Goal: Task Accomplishment & Management: Manage account settings

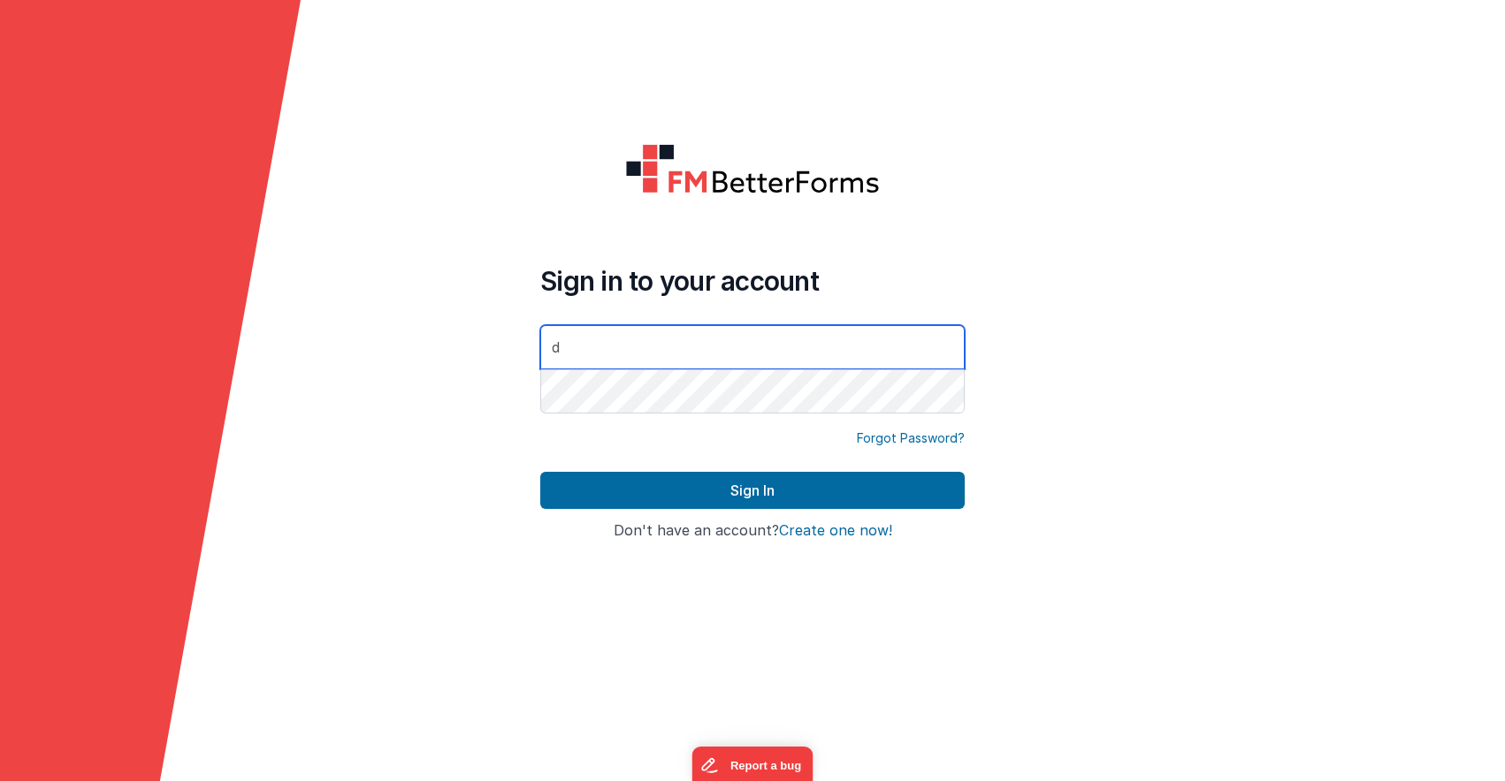
type input "drravenstar@yahoo.com"
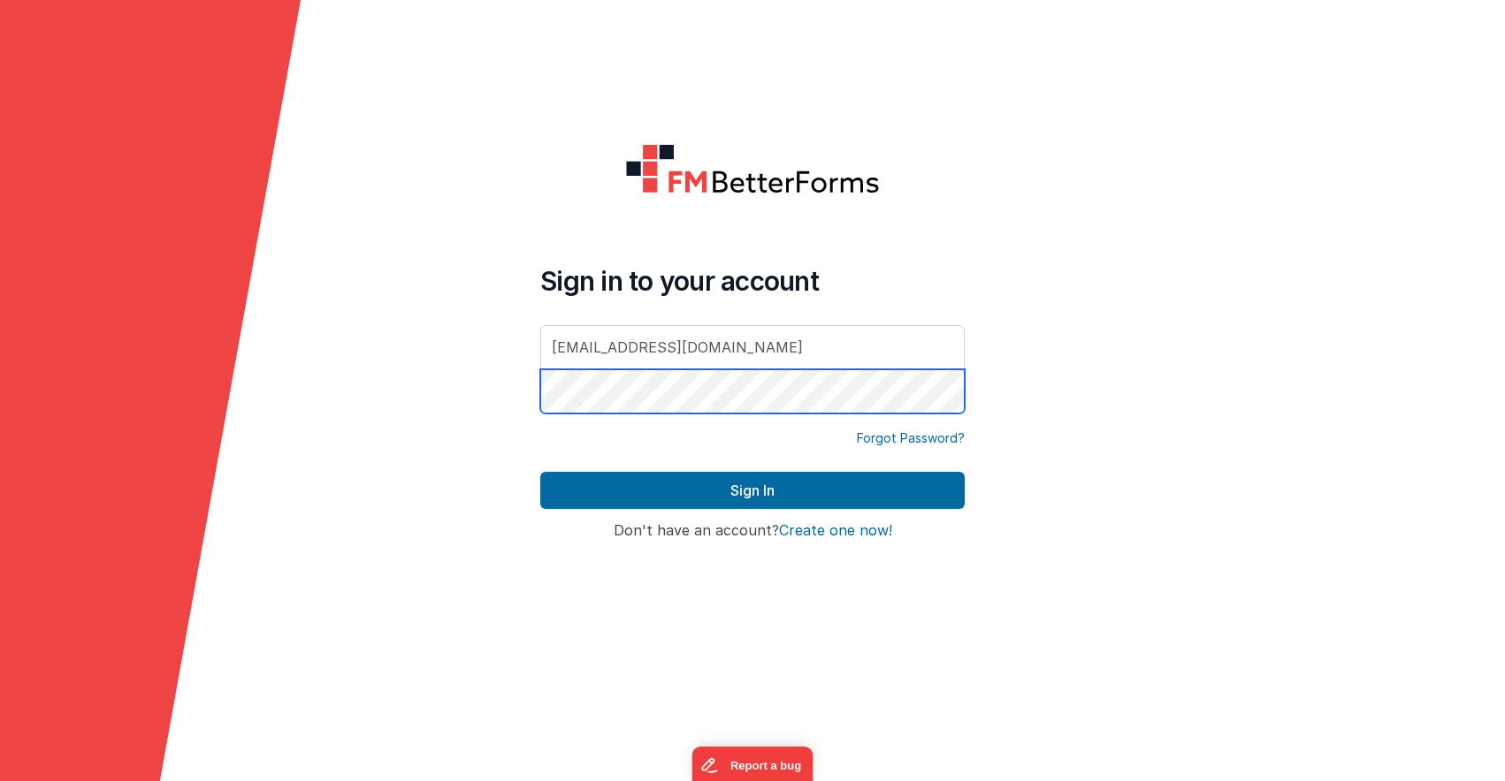
click at [540, 472] on button "Sign In" at bounding box center [752, 490] width 424 height 37
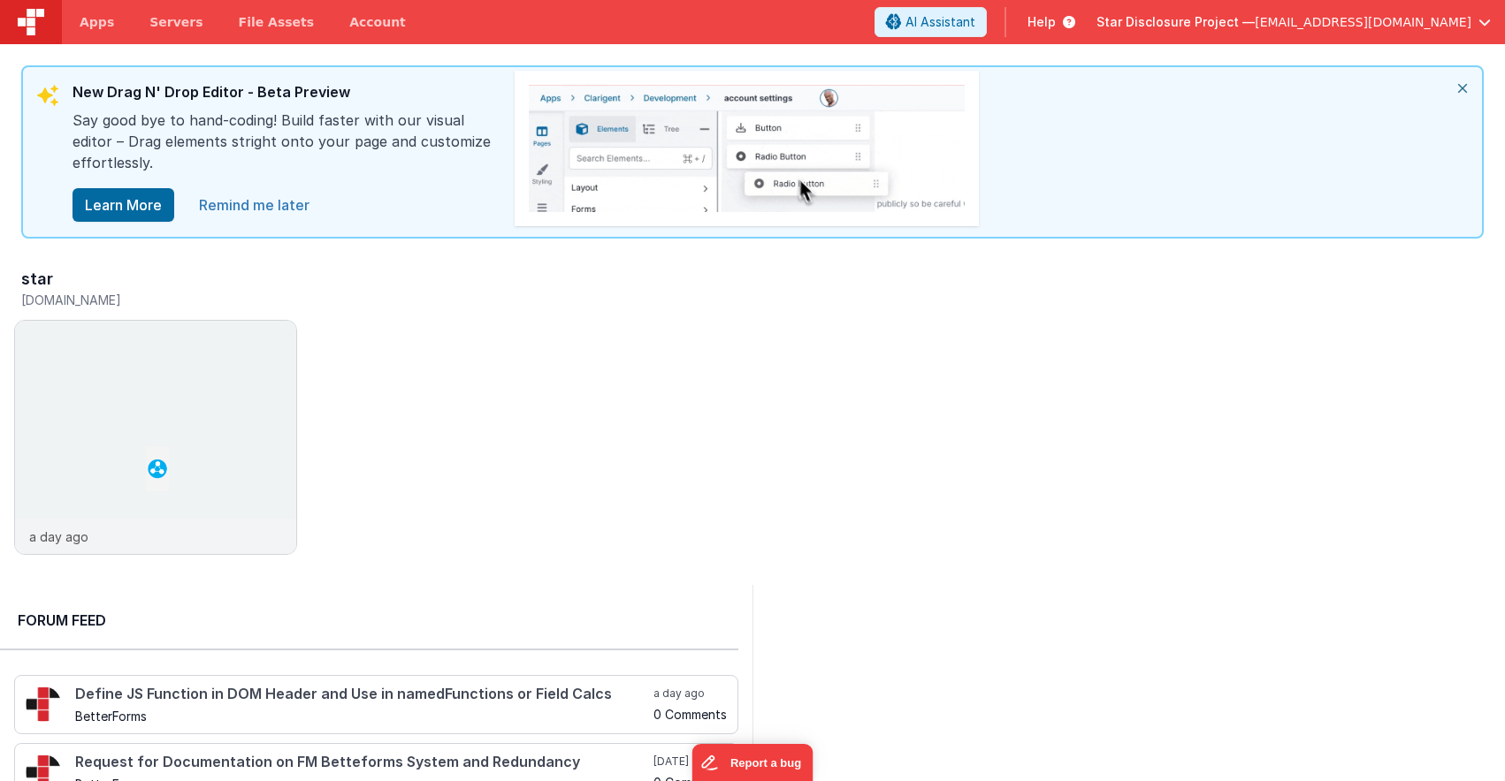
click at [289, 203] on link "Remind me later" at bounding box center [254, 204] width 132 height 35
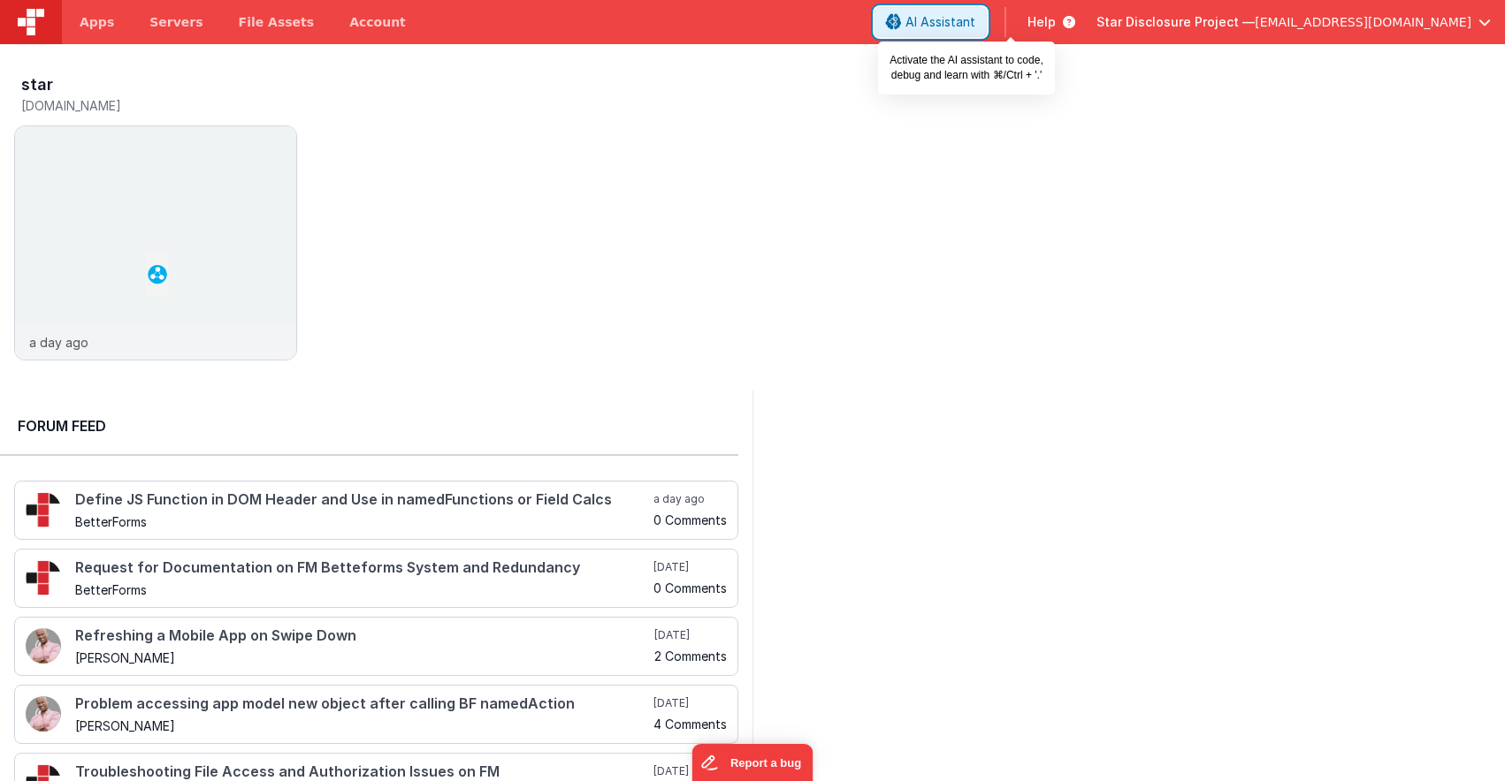
click at [975, 27] on span "AI Assistant" at bounding box center [940, 22] width 70 height 18
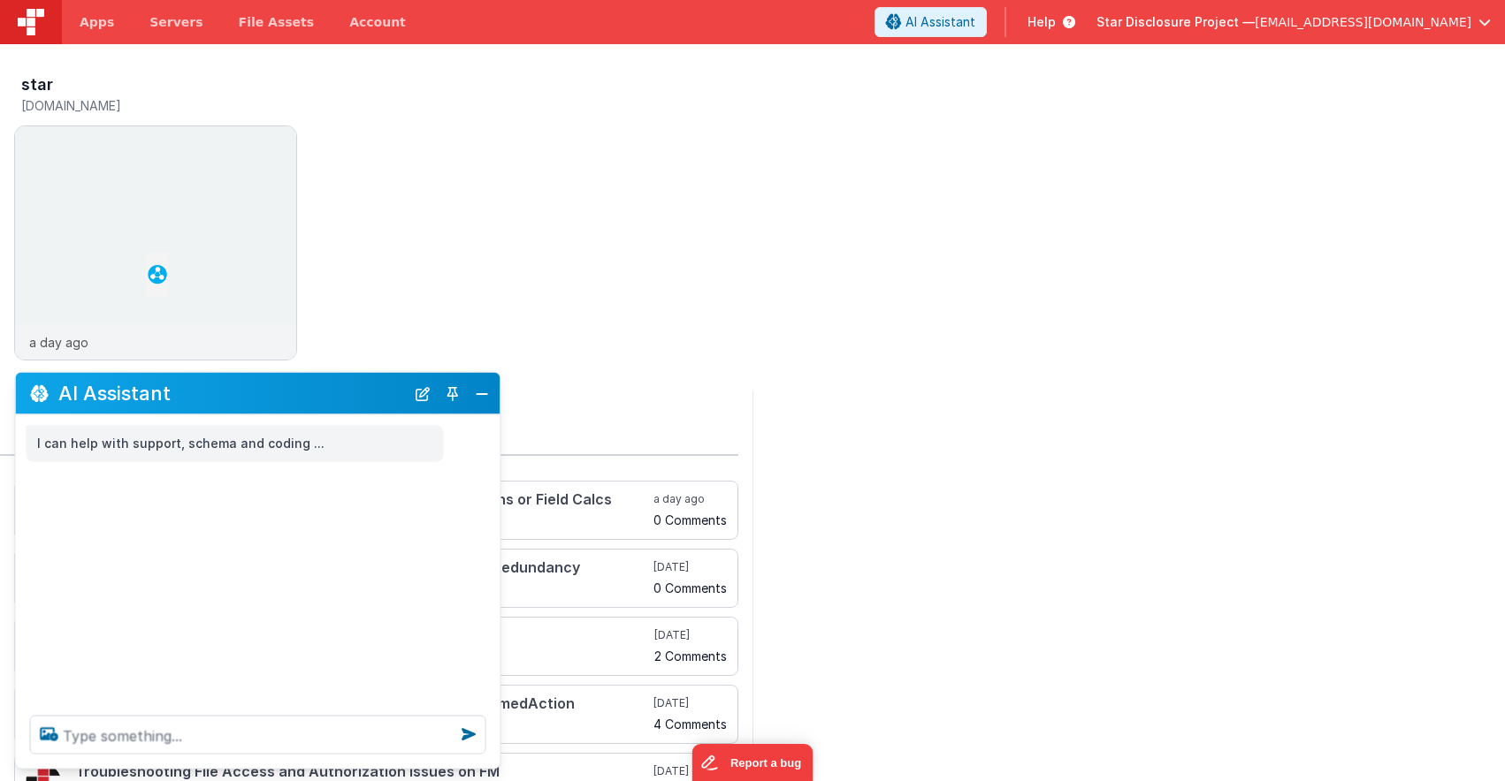
click at [1075, 23] on icon at bounding box center [1065, 22] width 19 height 18
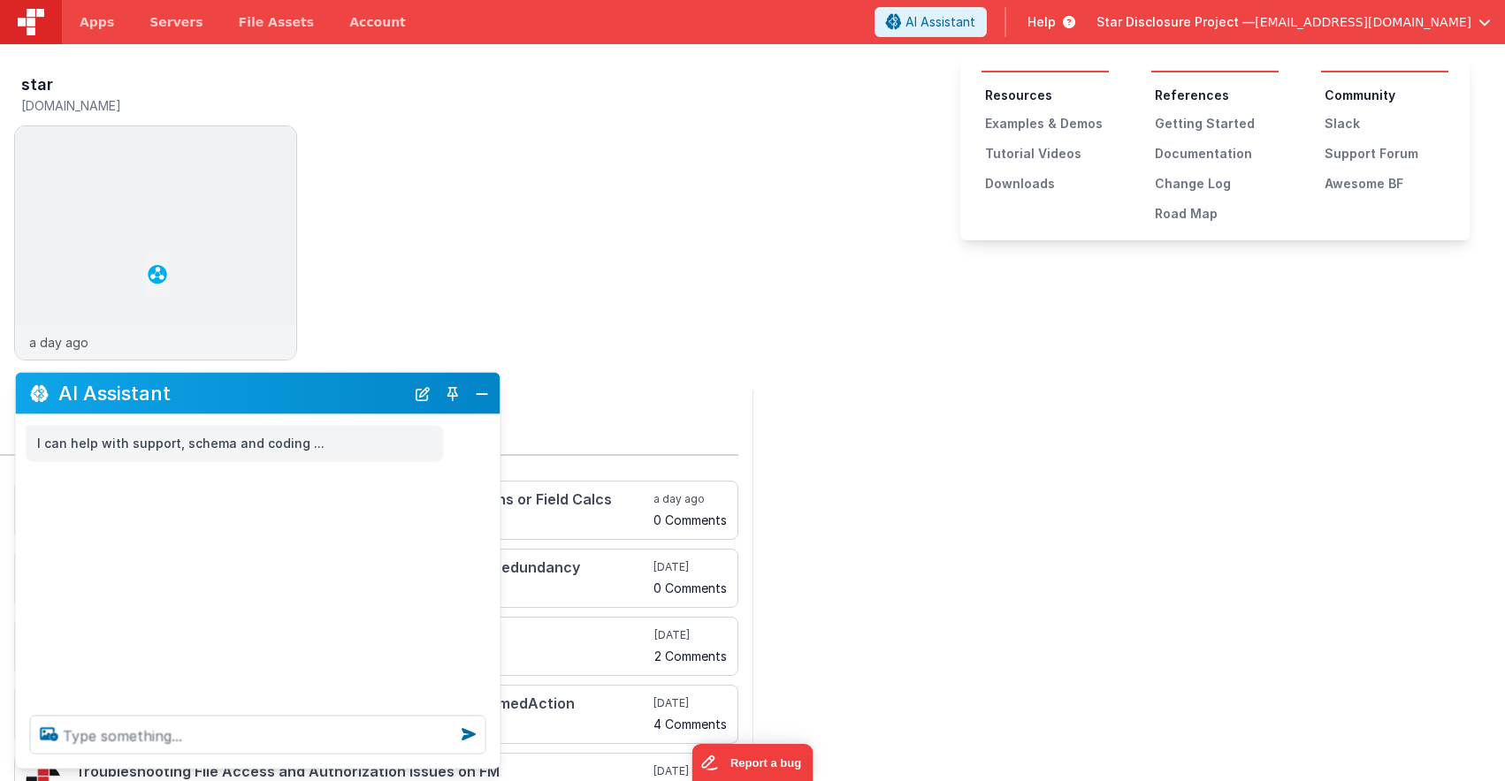
click at [399, 438] on p "I can help with support, schema and coding ..." at bounding box center [235, 444] width 396 height 22
click at [189, 768] on div at bounding box center [258, 735] width 484 height 67
click at [212, 735] on textarea at bounding box center [258, 735] width 456 height 39
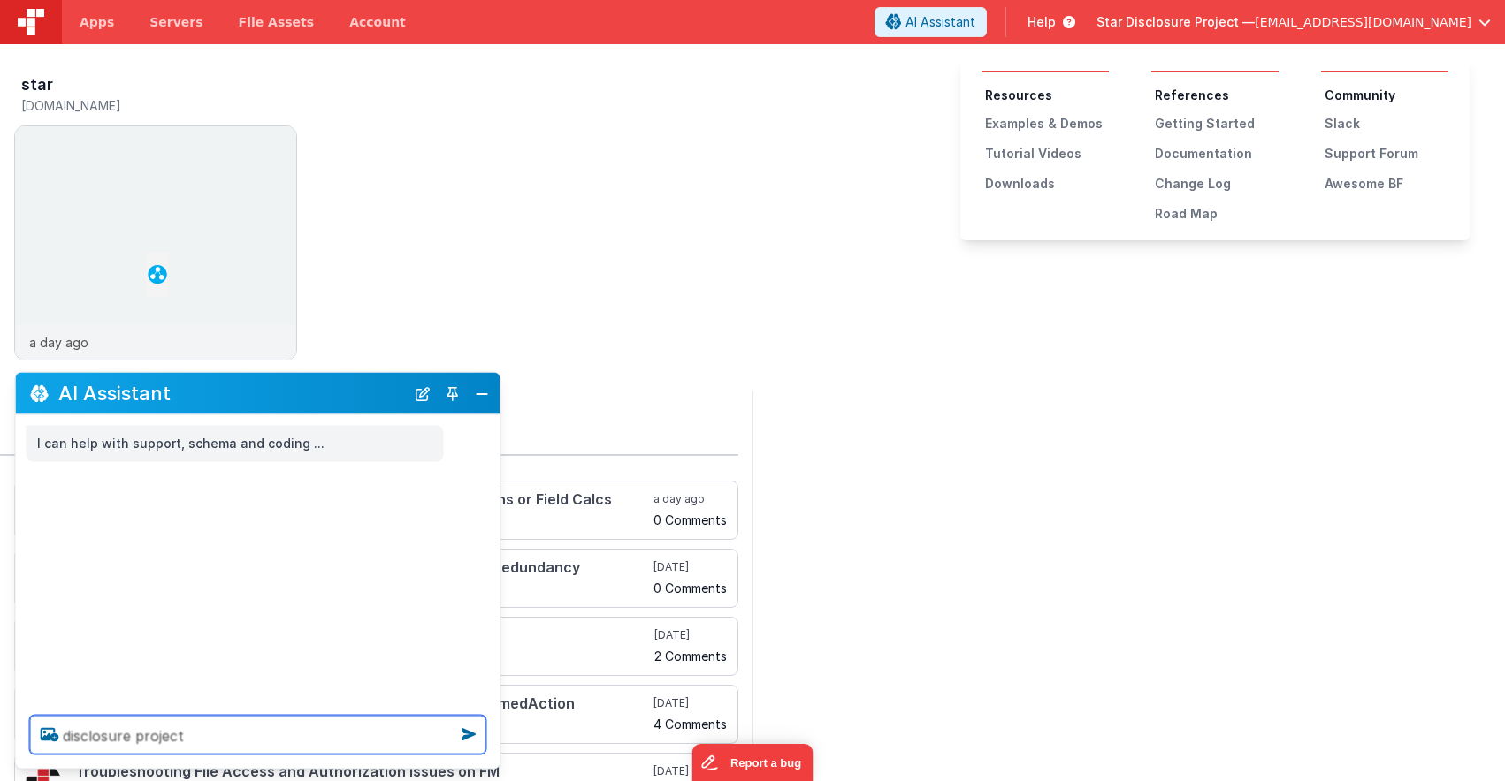
type textarea "disclosure project"
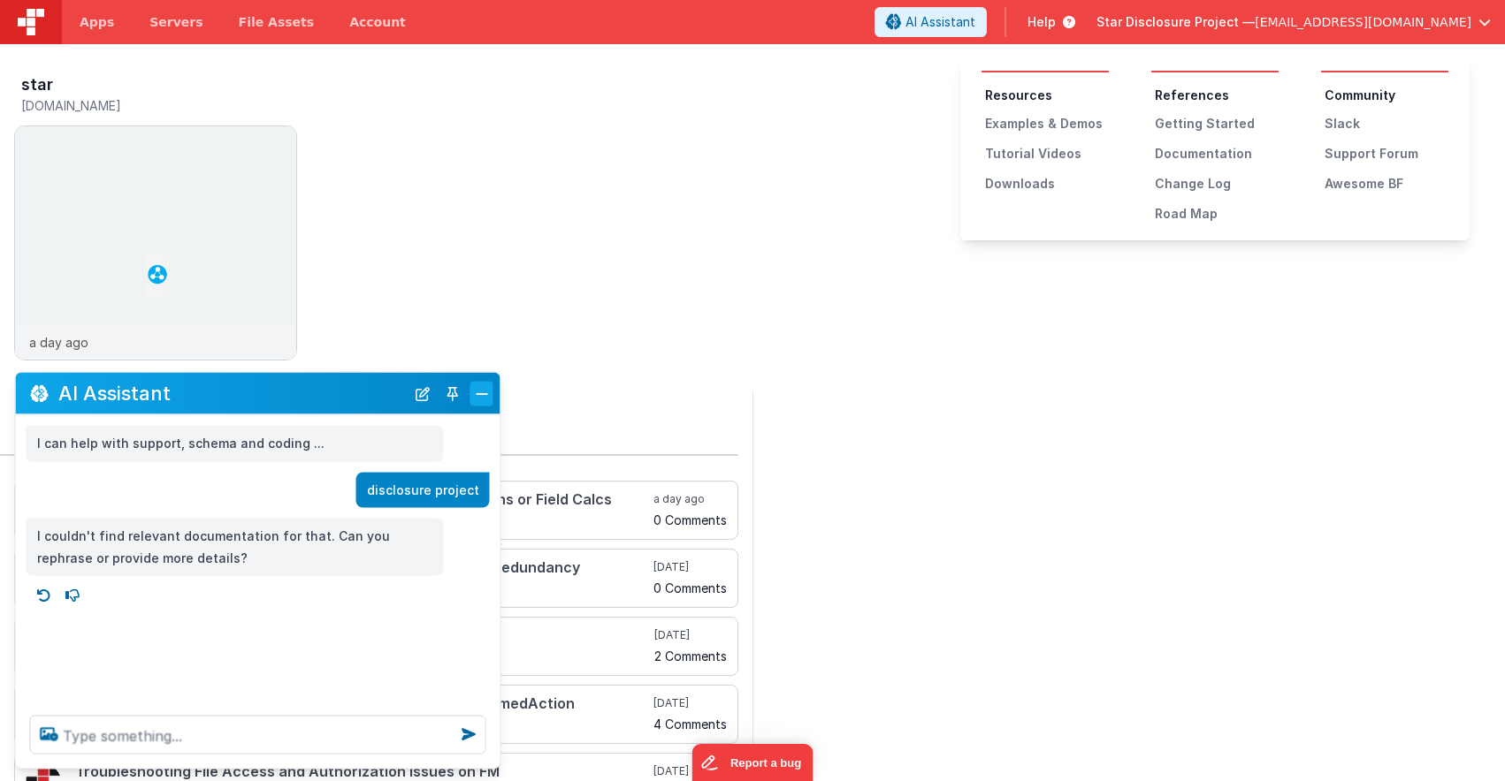
click at [488, 392] on button "Close" at bounding box center [481, 393] width 23 height 25
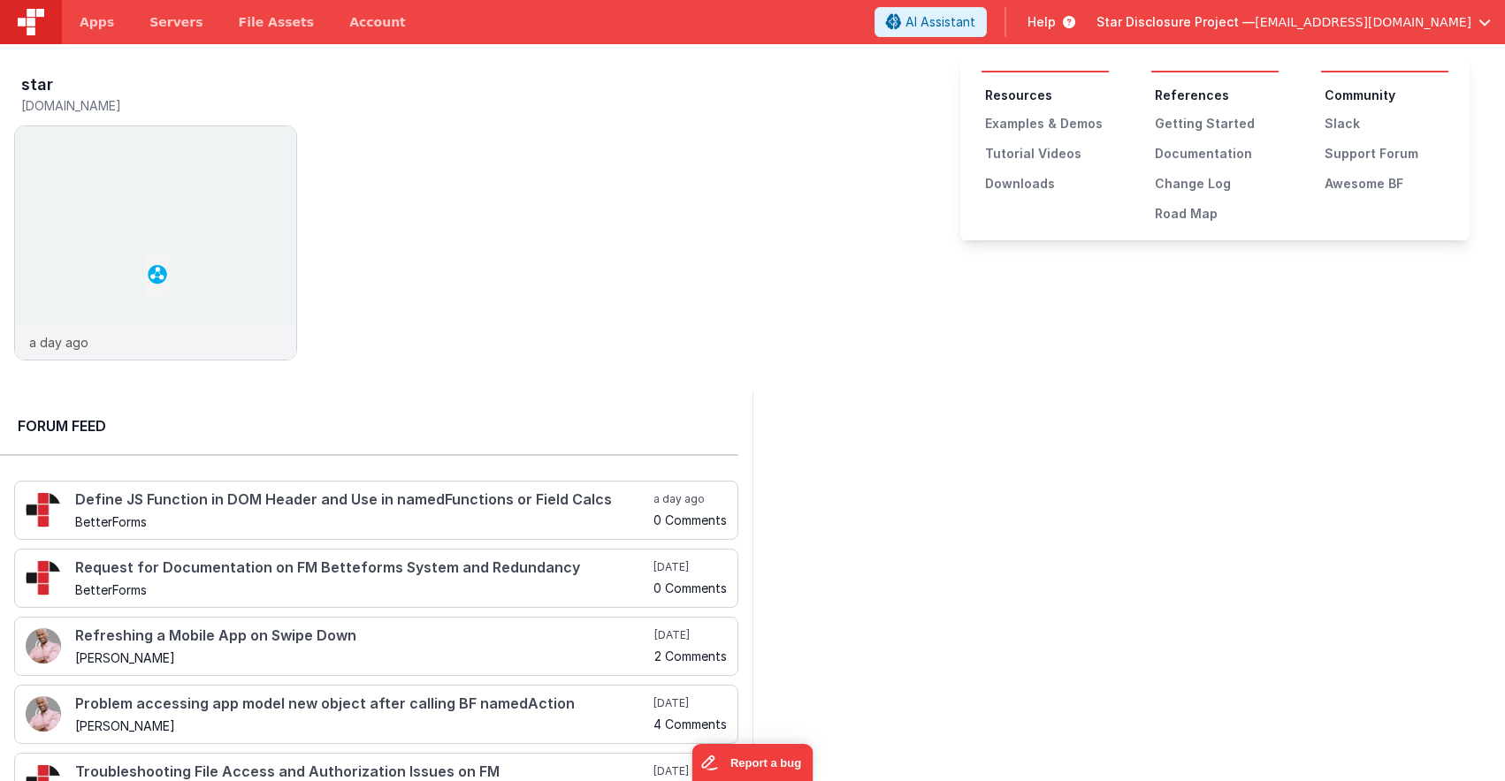
click at [1124, 23] on button at bounding box center [752, 390] width 1505 height 781
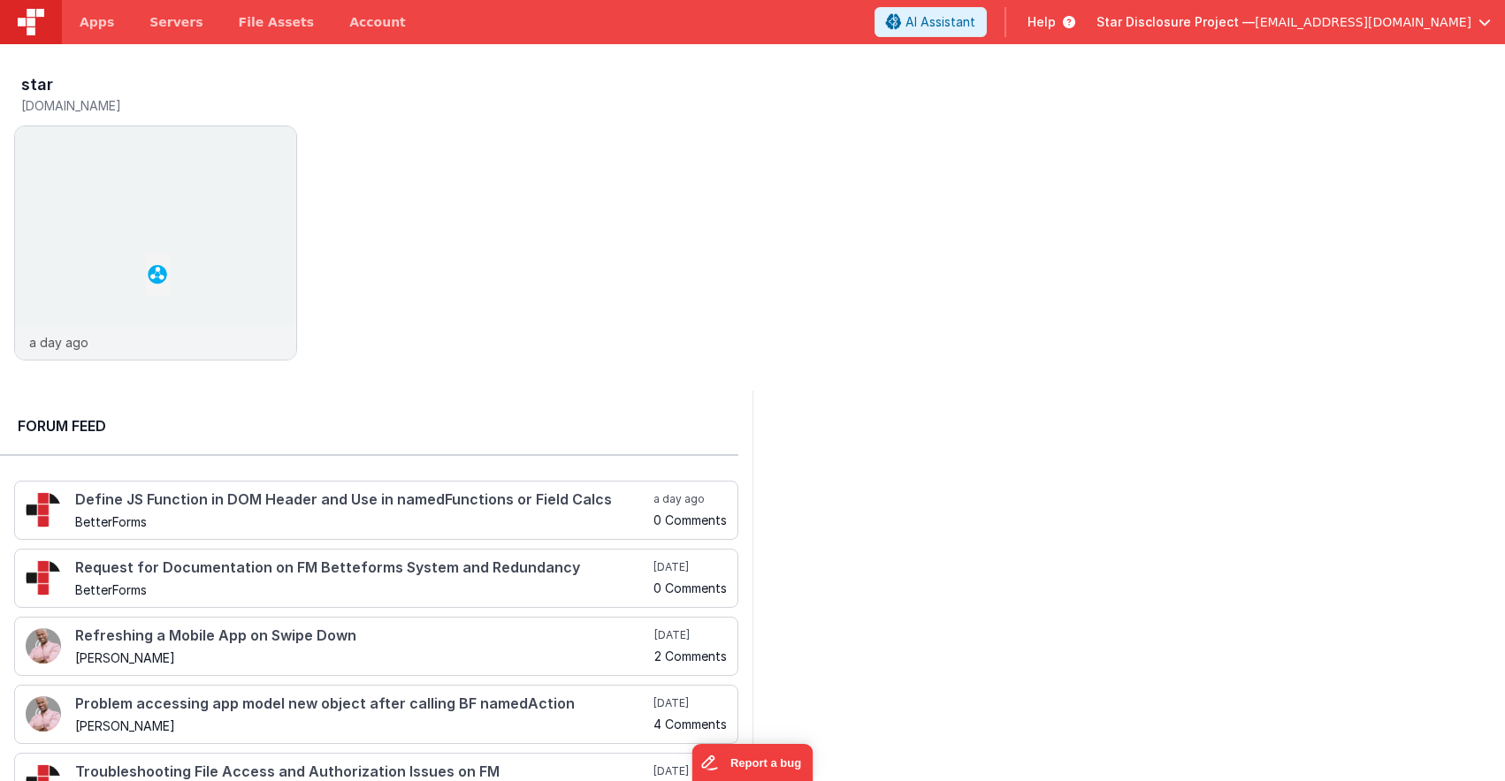
click at [1056, 23] on span "Help" at bounding box center [1041, 22] width 28 height 18
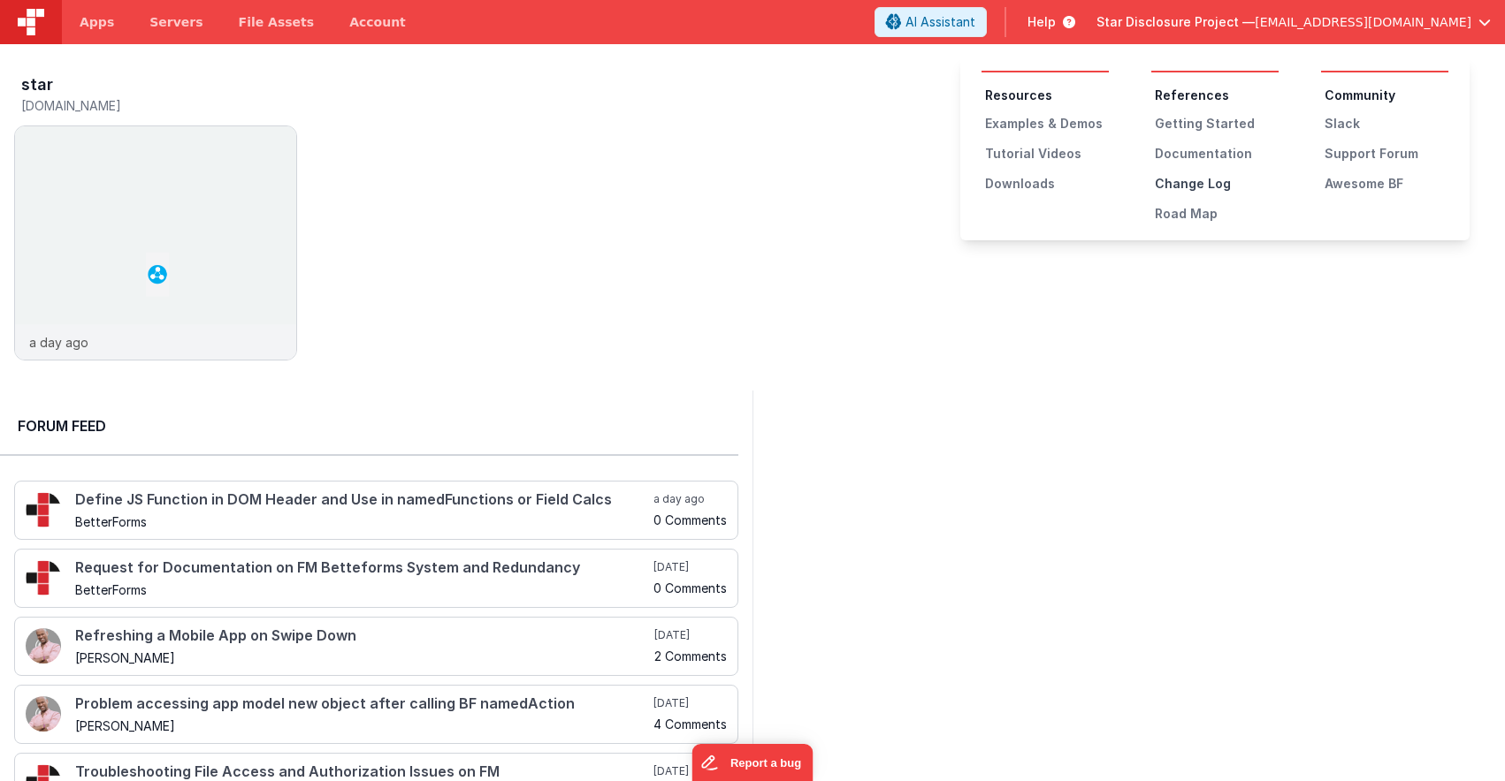
click at [1205, 183] on div "Change Log" at bounding box center [1217, 184] width 124 height 18
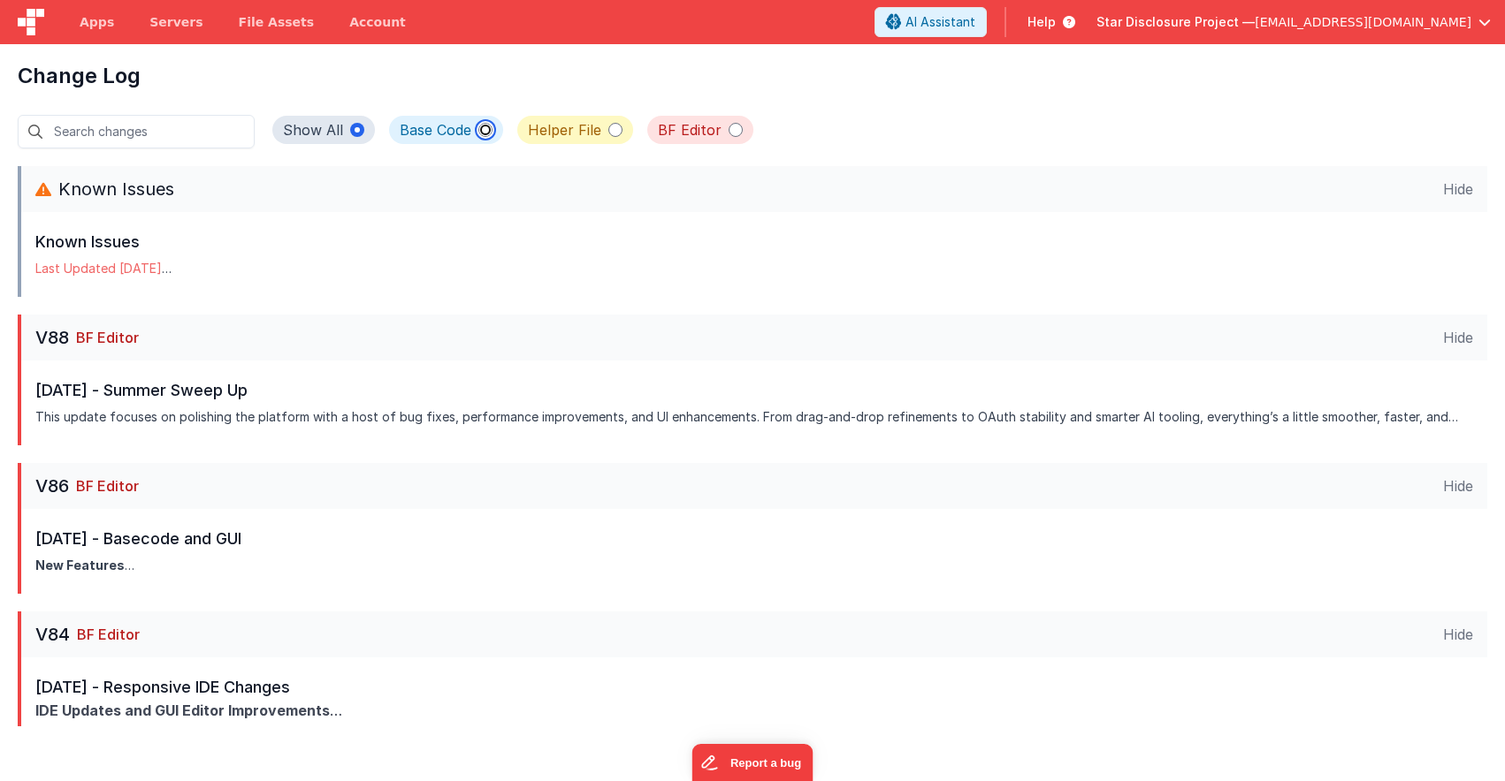
click at [478, 131] on input "Base Code" at bounding box center [485, 130] width 14 height 14
radio input "true"
radio input "false"
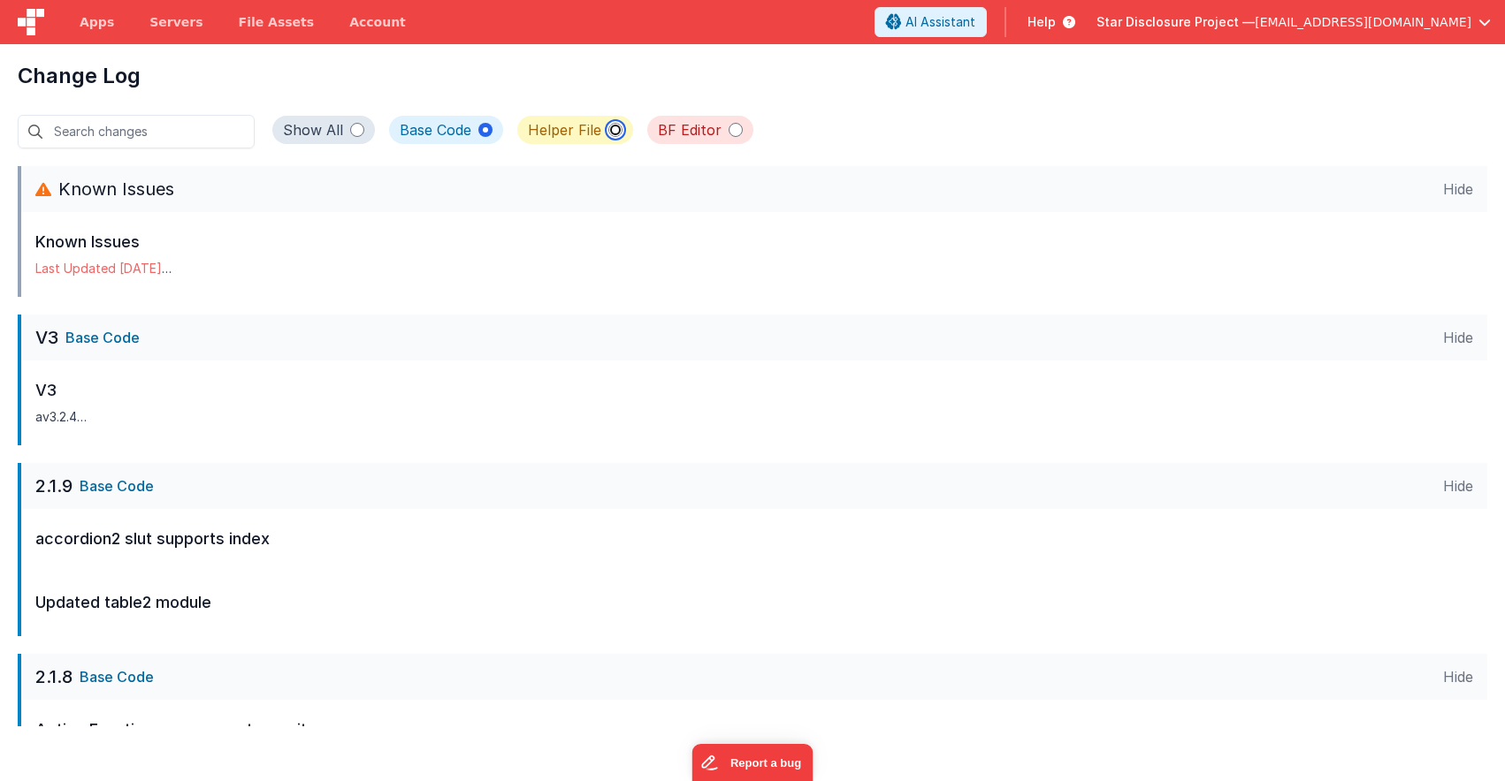
click at [608, 130] on input "Helper File" at bounding box center [615, 130] width 14 height 14
radio input "true"
radio input "false"
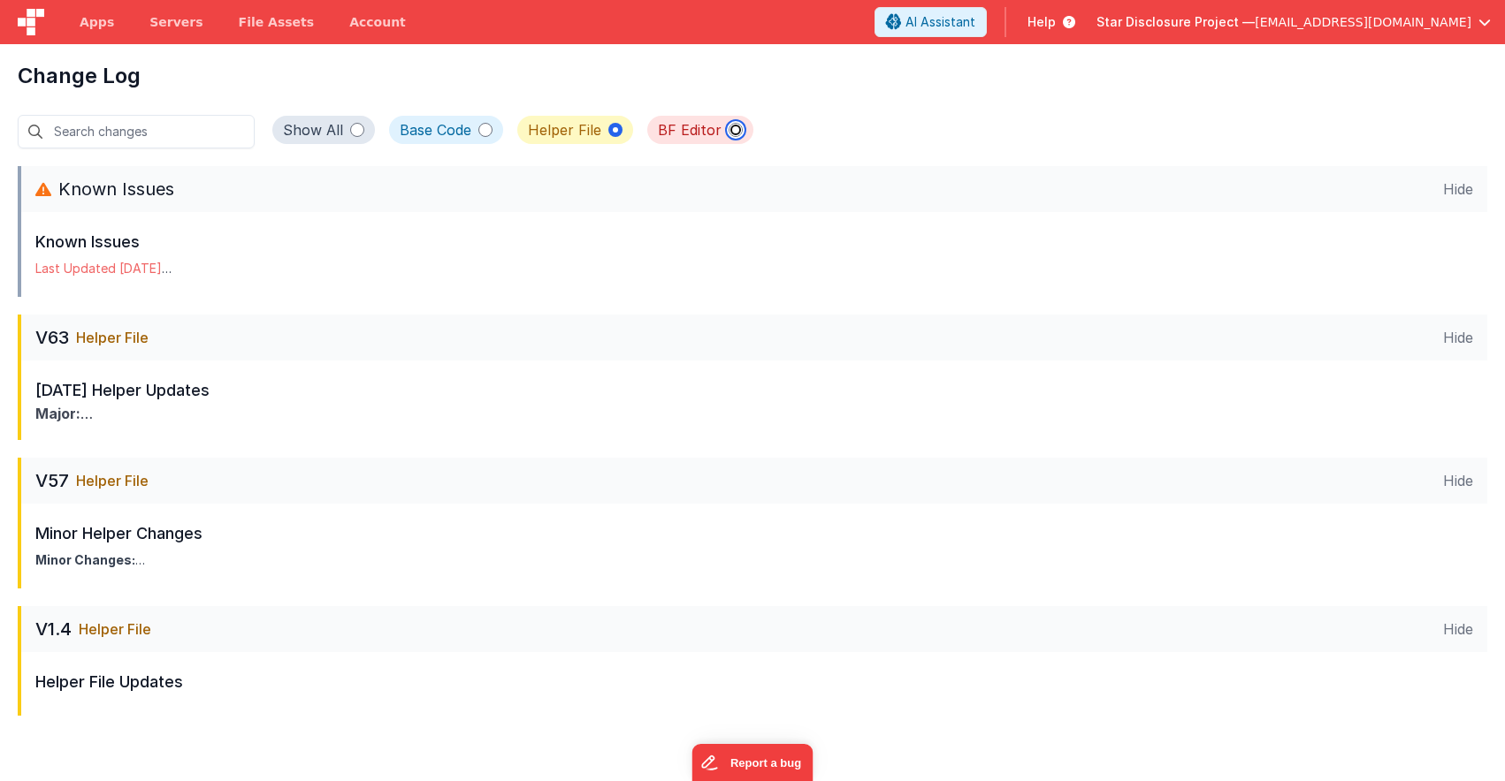
click at [728, 131] on input "BF Editor" at bounding box center [735, 130] width 14 height 14
radio input "true"
radio input "false"
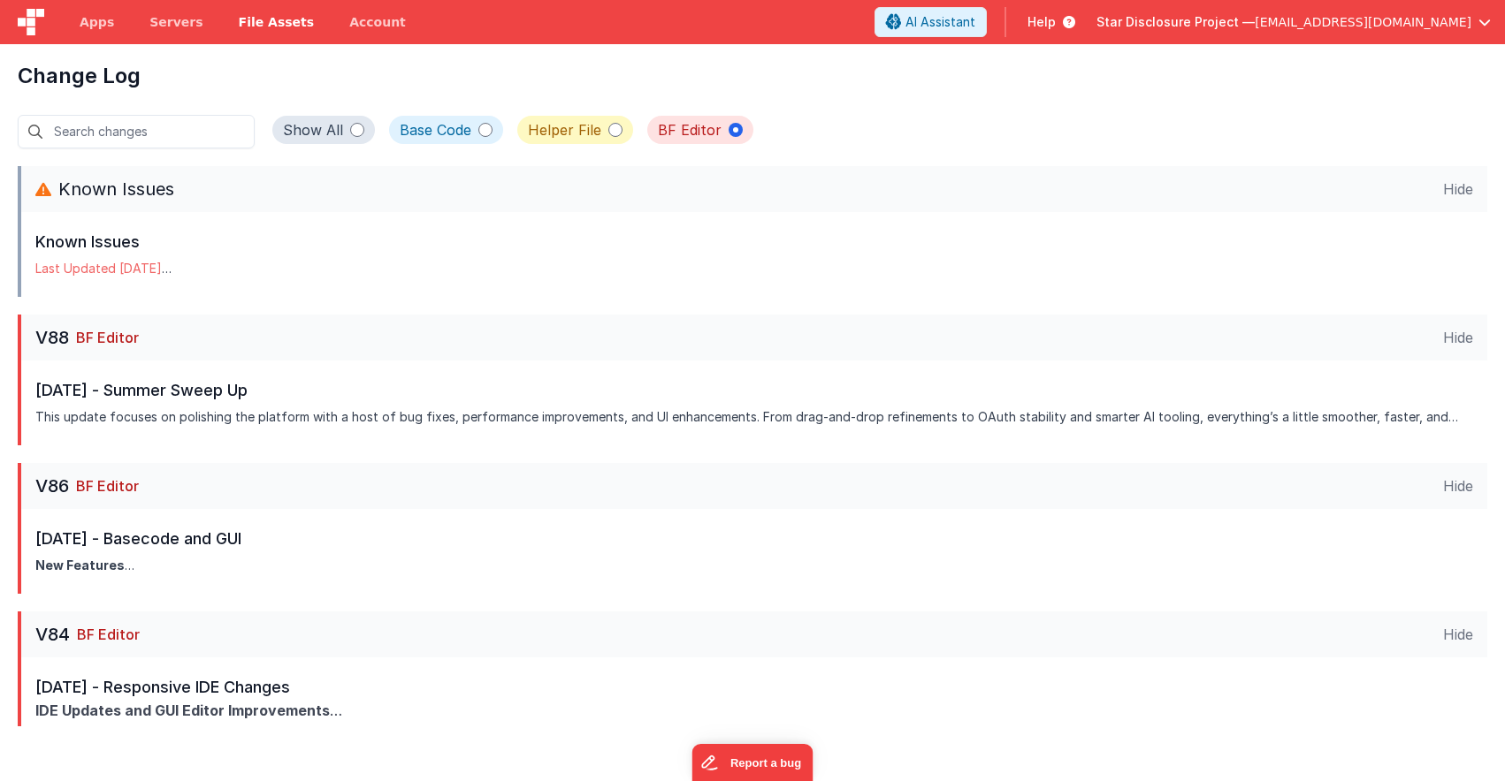
click at [271, 24] on span "File Assets" at bounding box center [277, 22] width 76 height 18
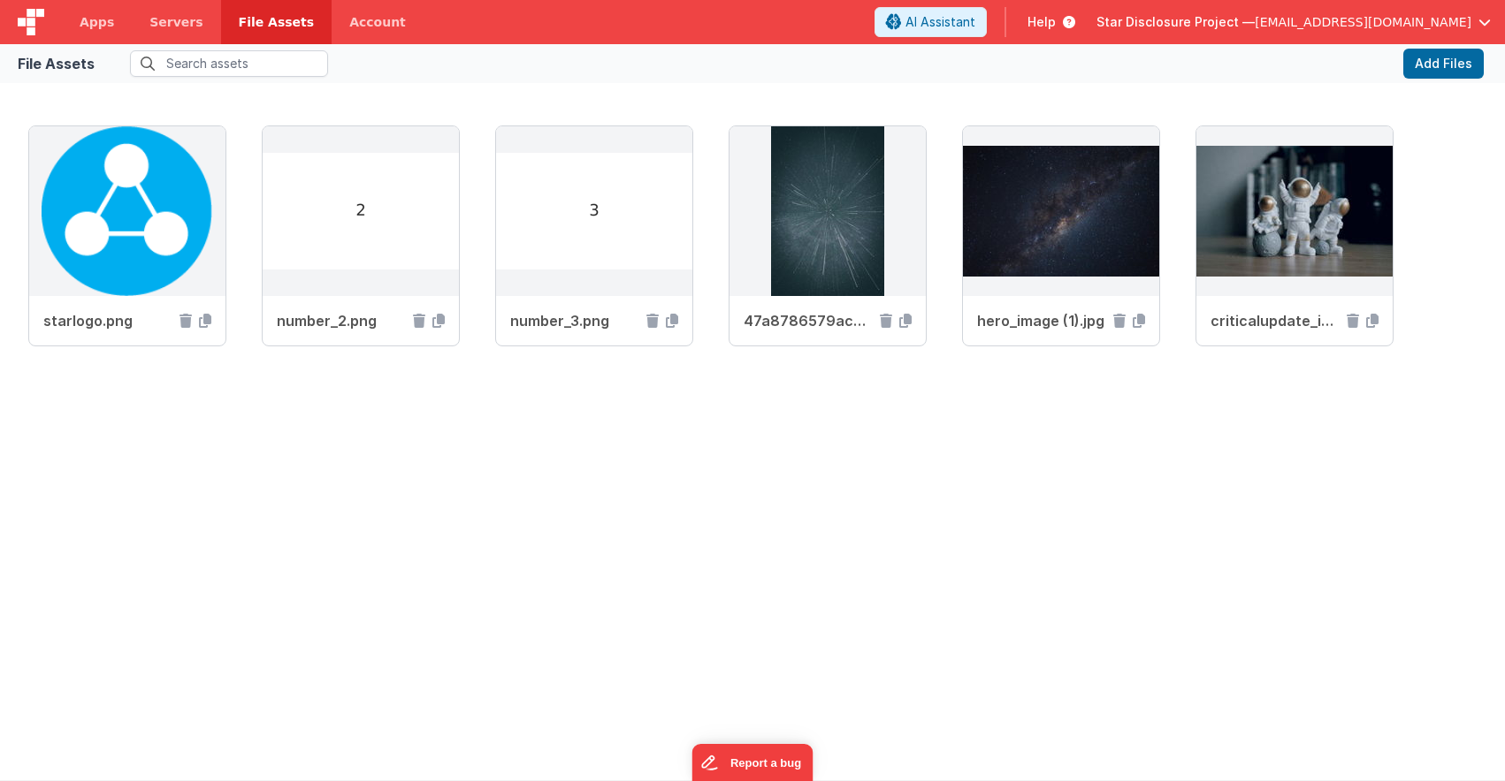
click at [1391, 22] on span "drravenstar@yahoo.com" at bounding box center [1362, 22] width 217 height 18
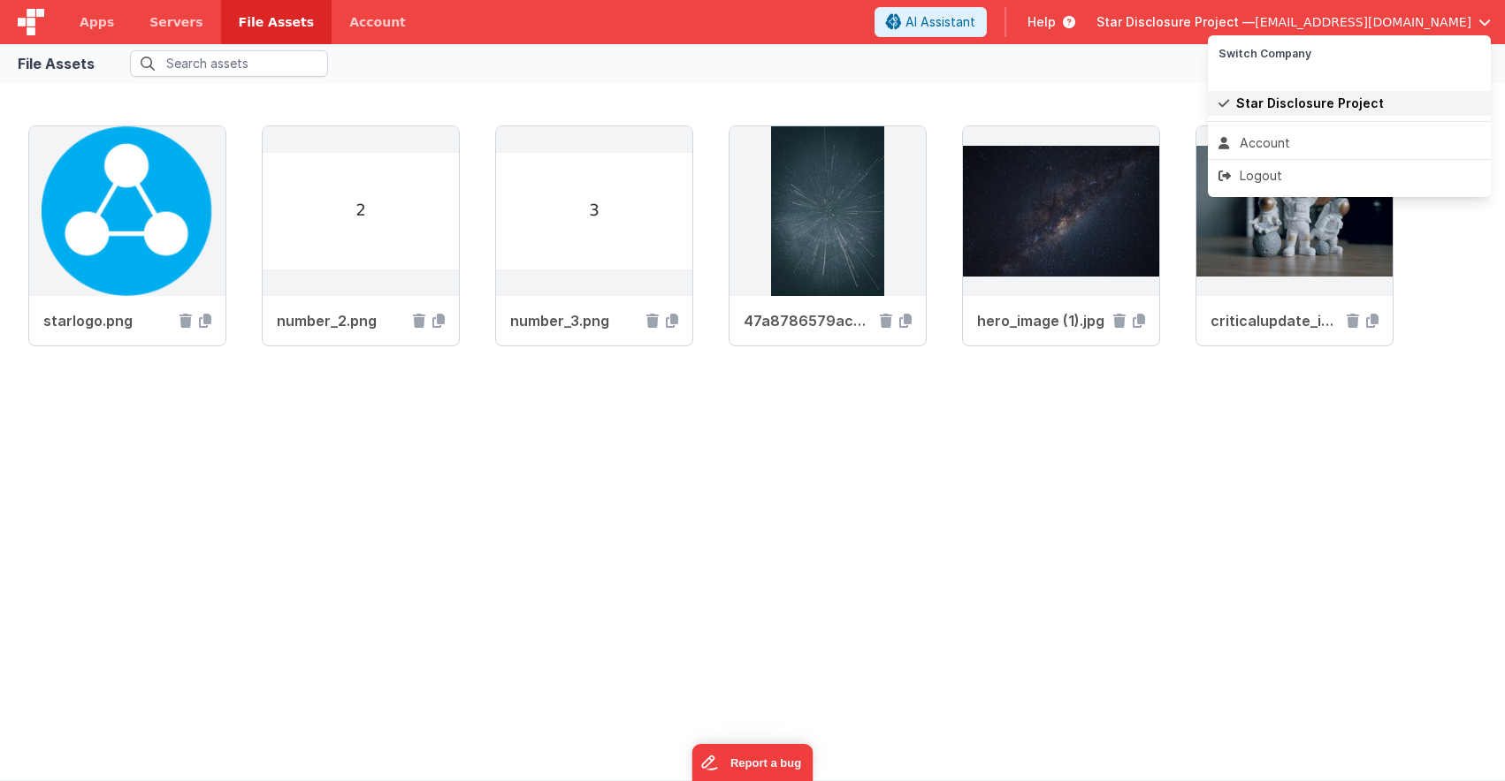
click at [1284, 100] on span "Star Disclosure Project" at bounding box center [1310, 104] width 148 height 18
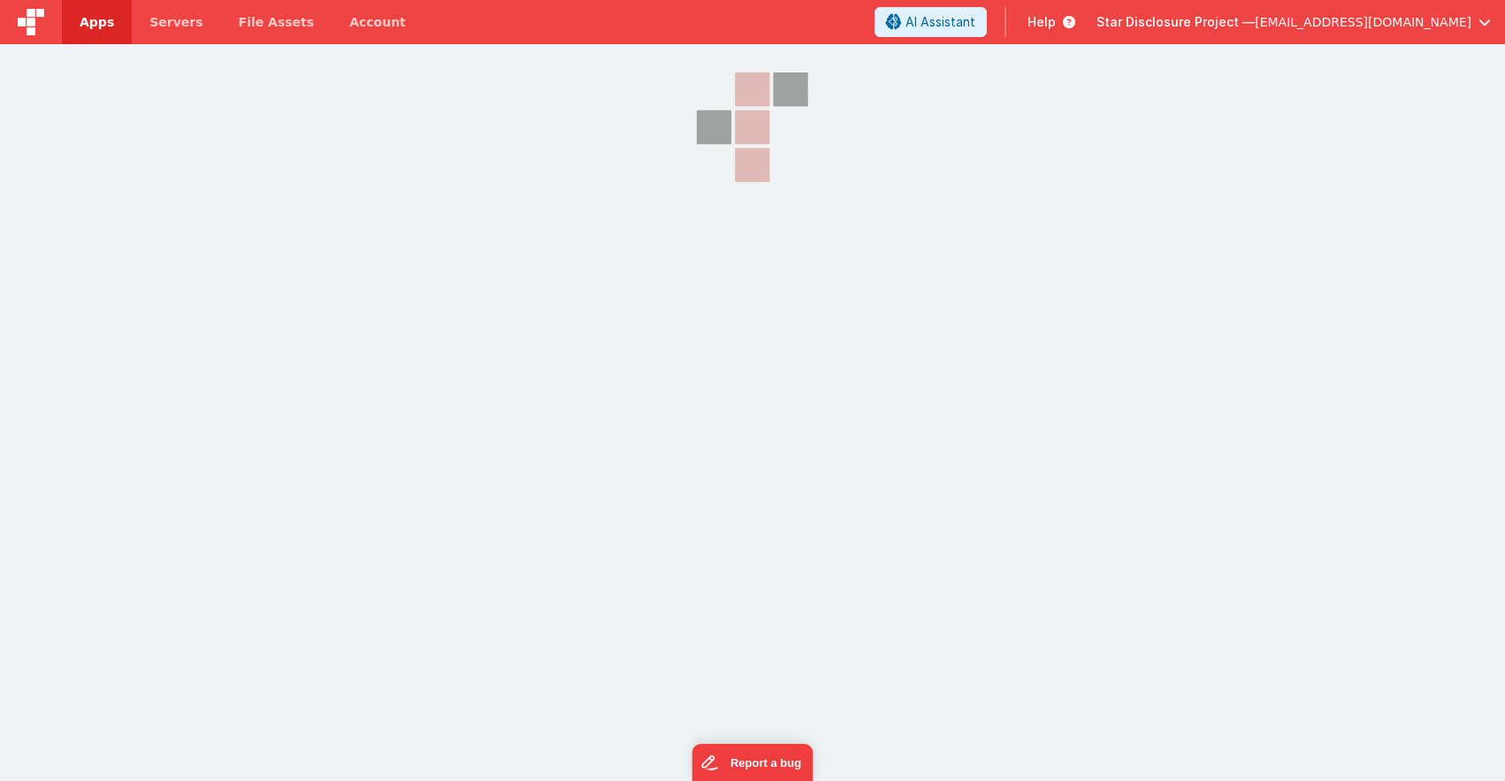
click at [107, 26] on span "Apps" at bounding box center [97, 22] width 34 height 18
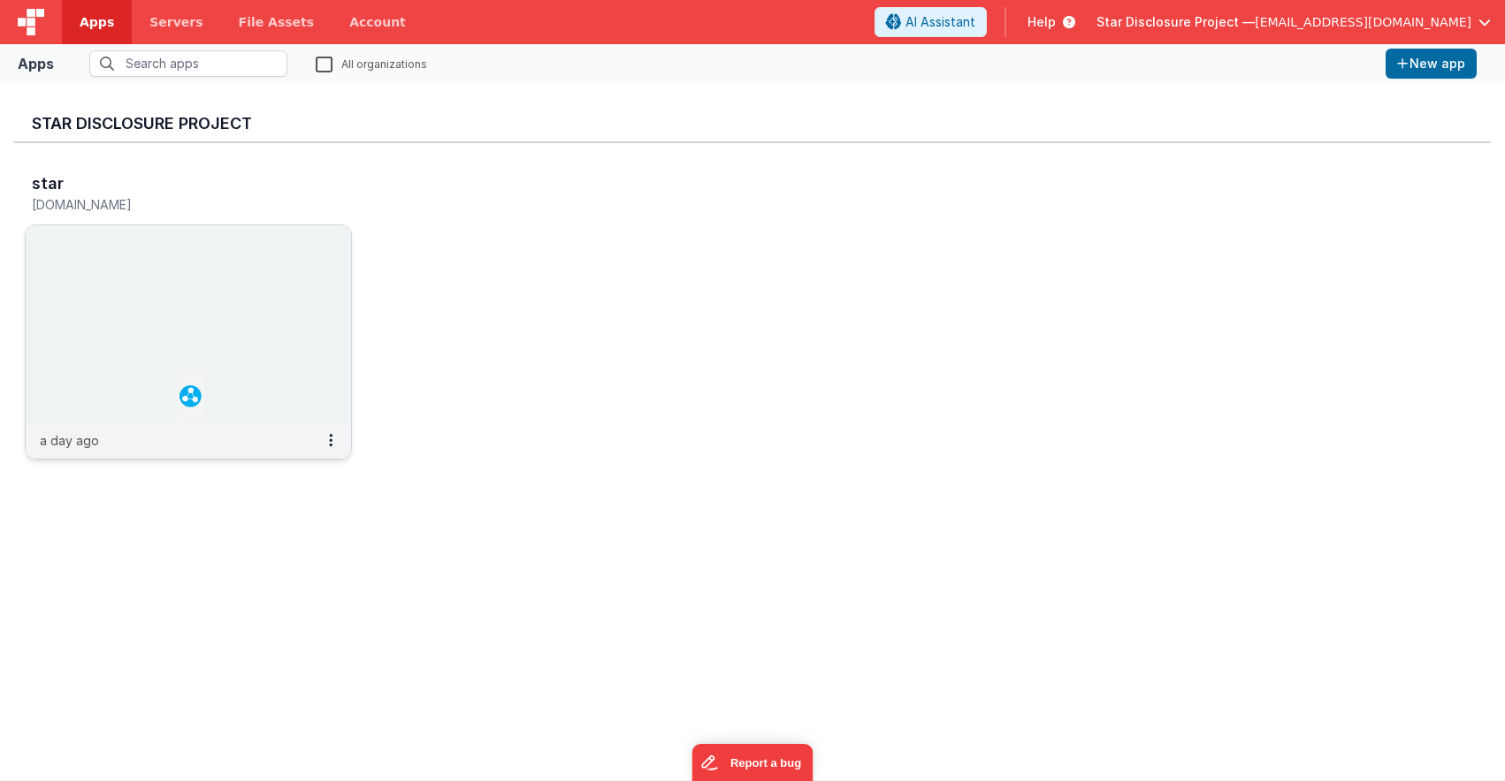
click at [72, 206] on h5 "stardpidev.fmbetterforms.com" at bounding box center [170, 204] width 276 height 13
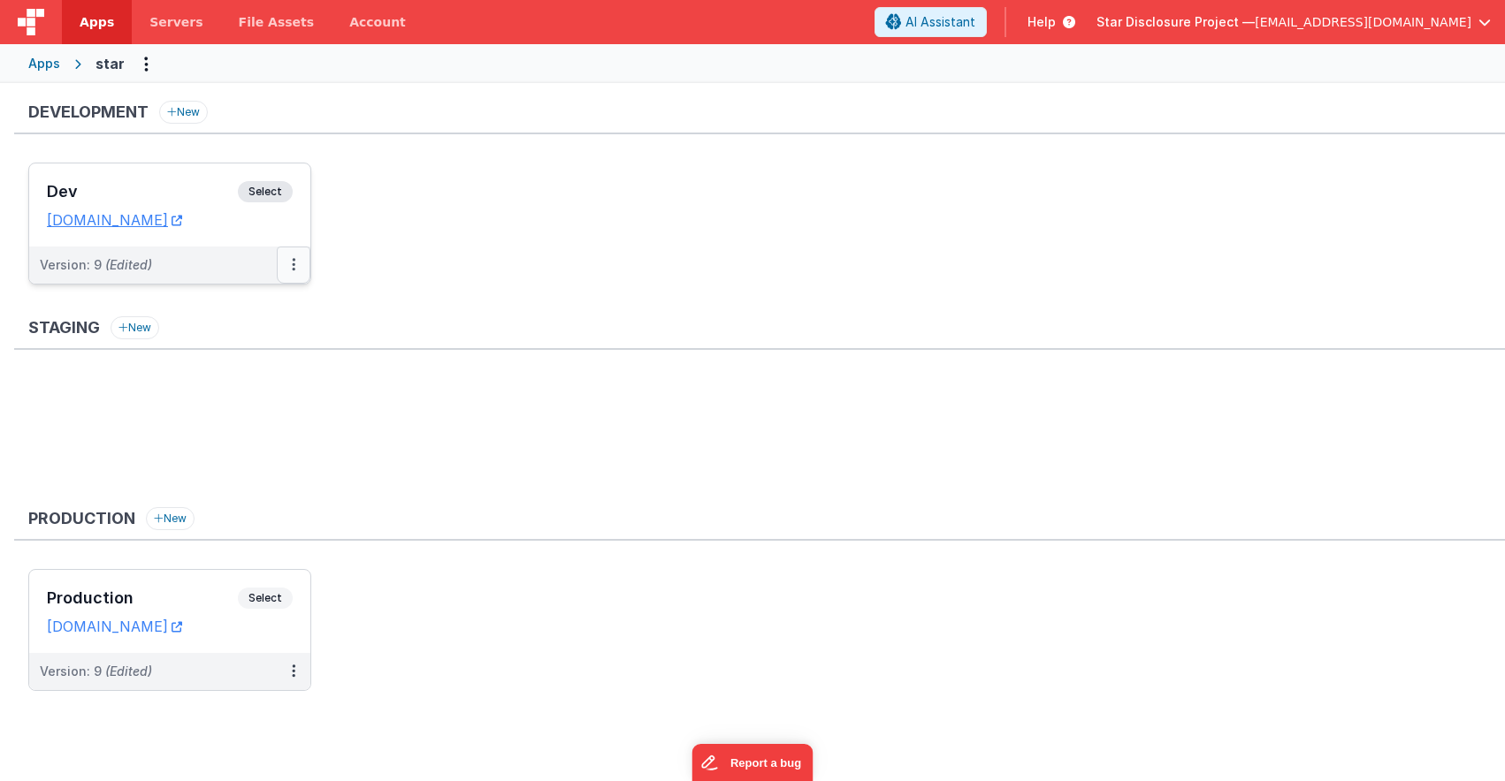
click at [296, 263] on button at bounding box center [294, 265] width 34 height 37
click at [254, 338] on span "Open Helper" at bounding box center [229, 336] width 78 height 15
click at [209, 301] on link "Edit" at bounding box center [233, 305] width 156 height 32
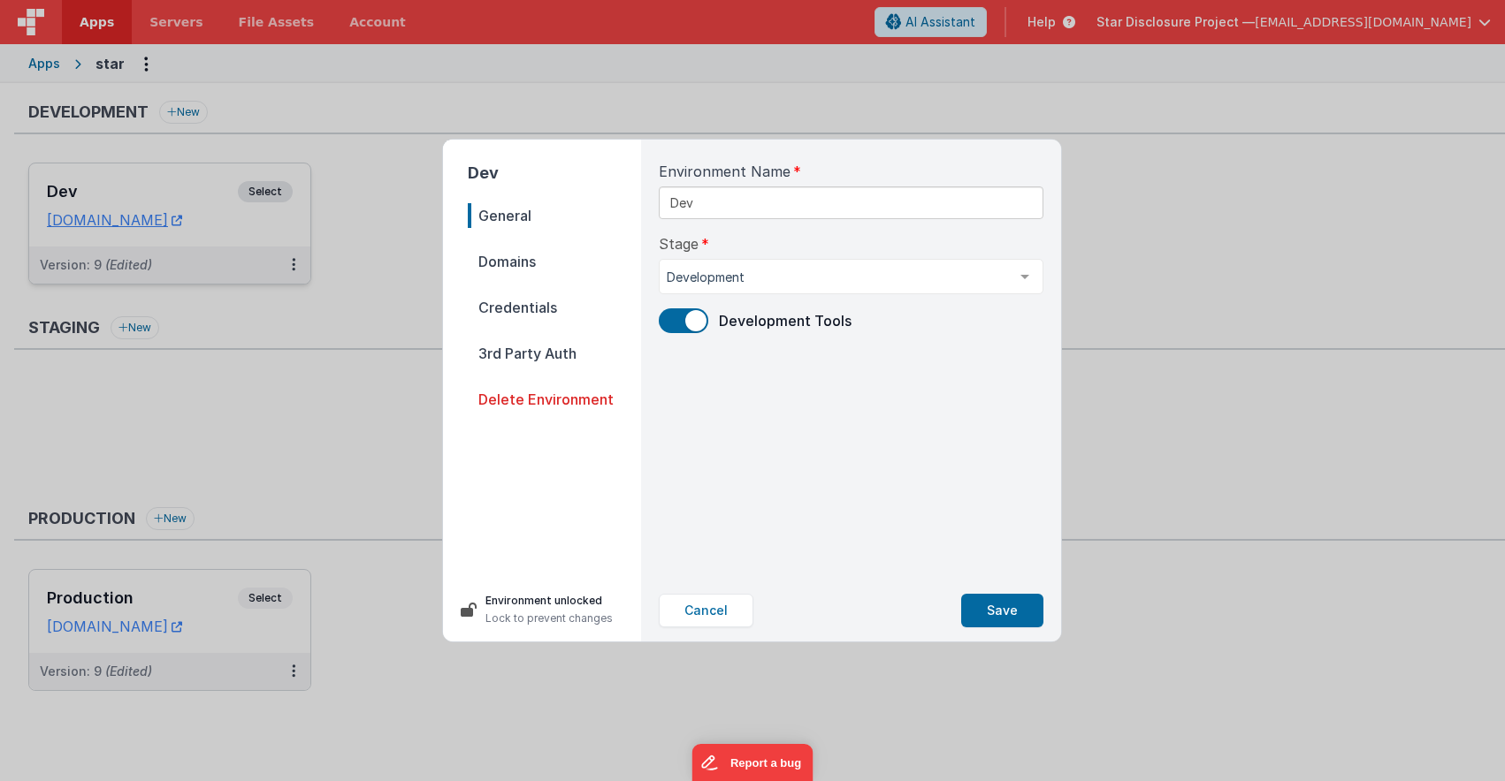
click at [526, 262] on span "Domains" at bounding box center [554, 261] width 173 height 25
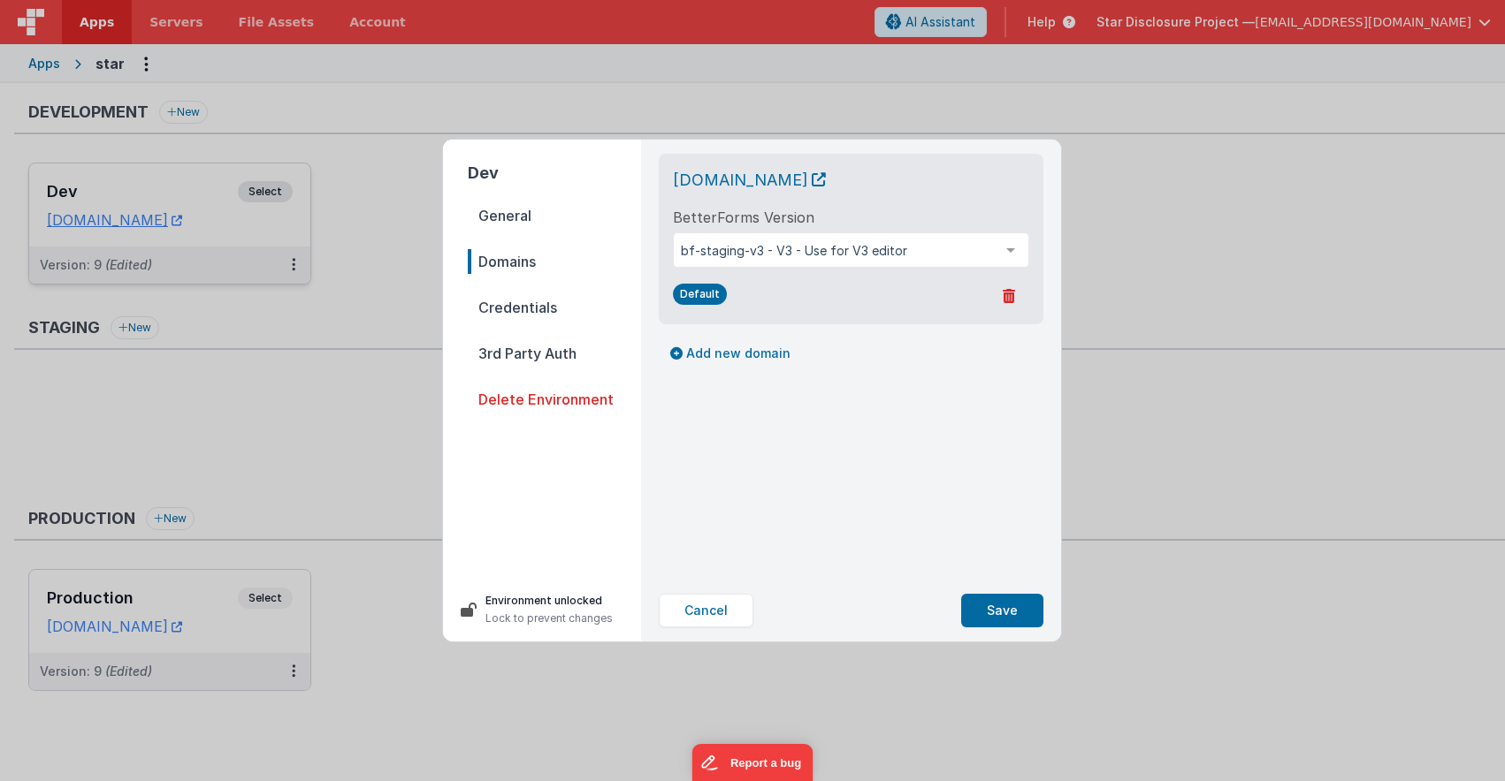
click at [514, 310] on span "Credentials" at bounding box center [554, 307] width 173 height 25
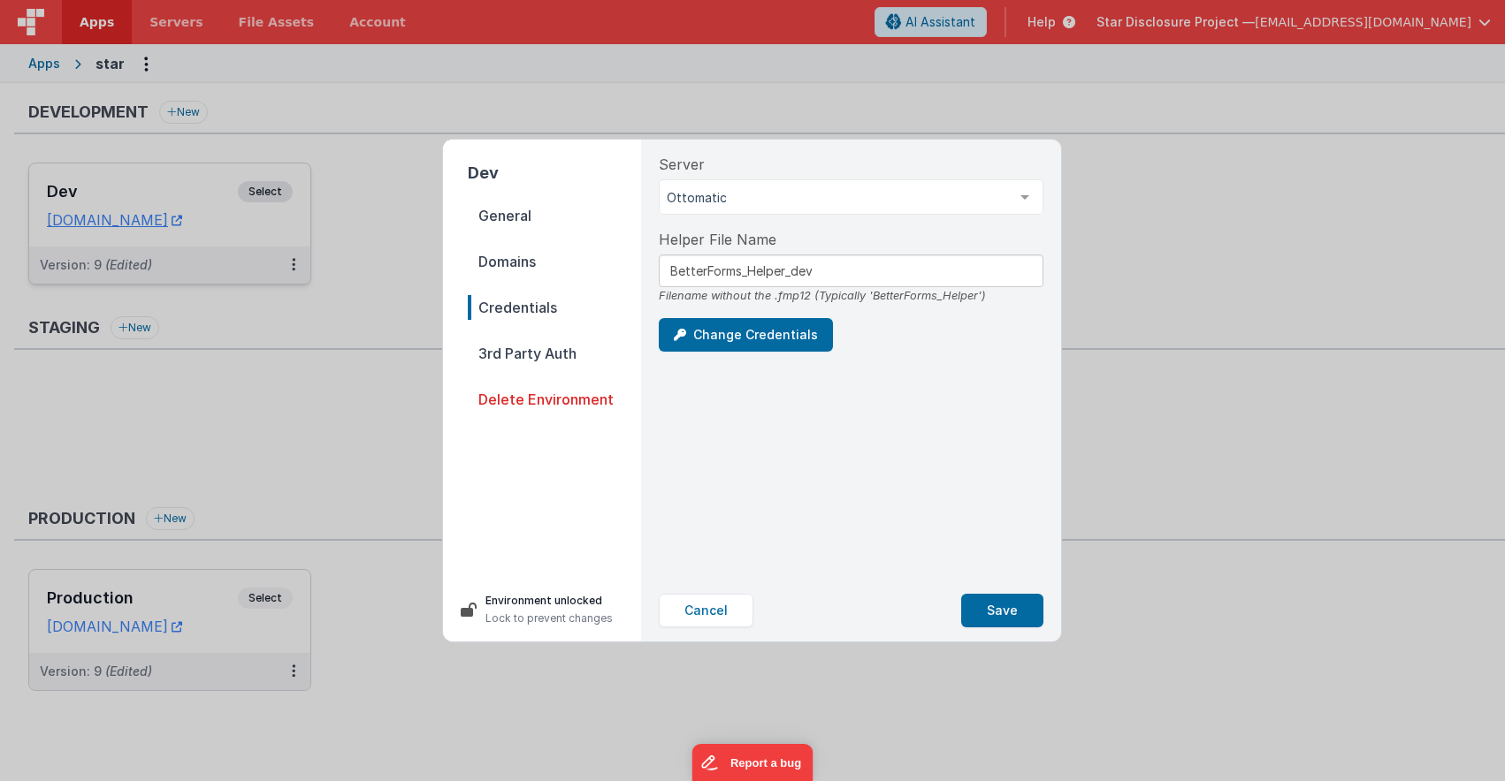
click at [523, 350] on span "3rd Party Auth" at bounding box center [554, 353] width 173 height 25
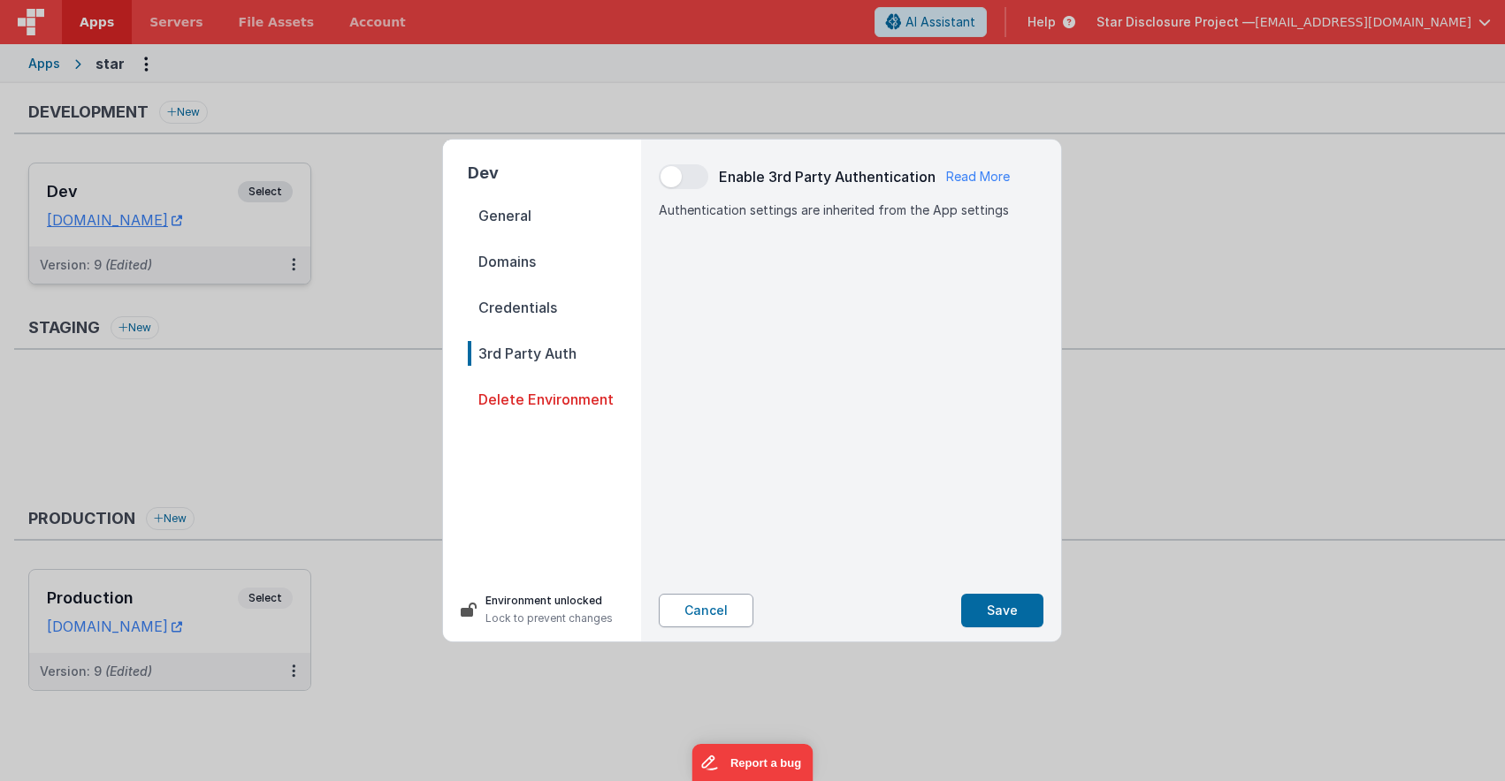
click at [723, 603] on button "Cancel" at bounding box center [706, 611] width 95 height 34
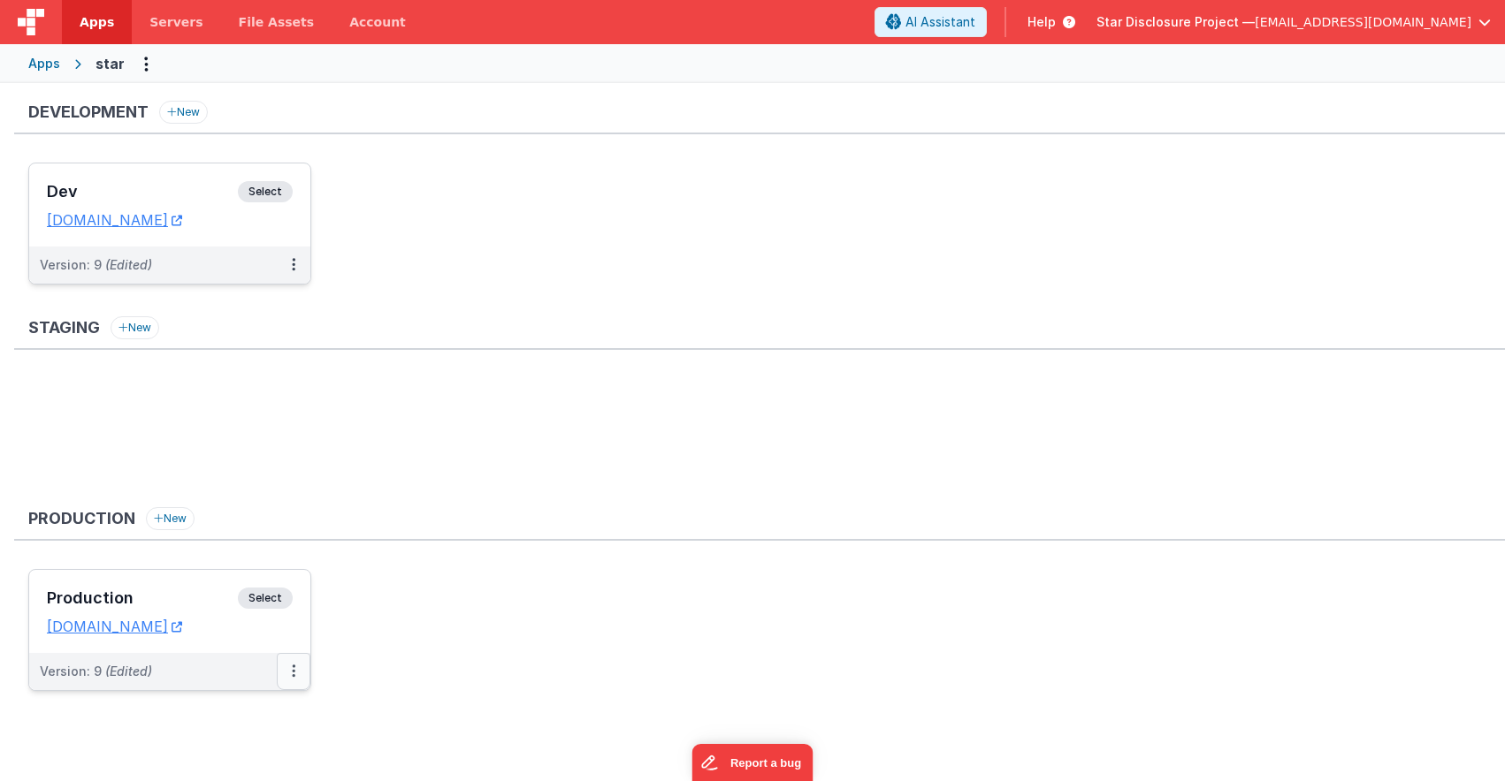
click at [298, 674] on button at bounding box center [294, 671] width 34 height 37
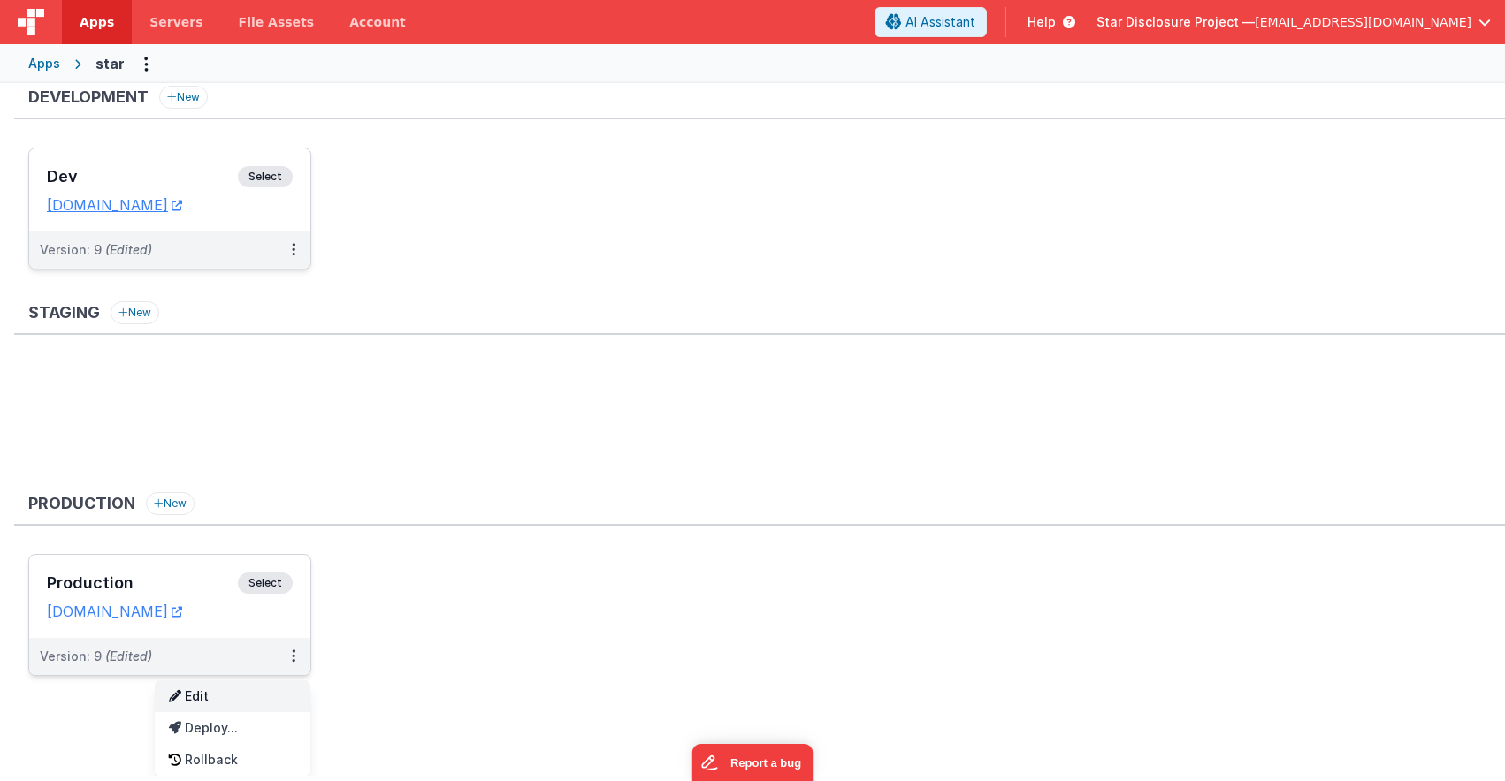
click at [215, 692] on link "Edit" at bounding box center [233, 697] width 156 height 32
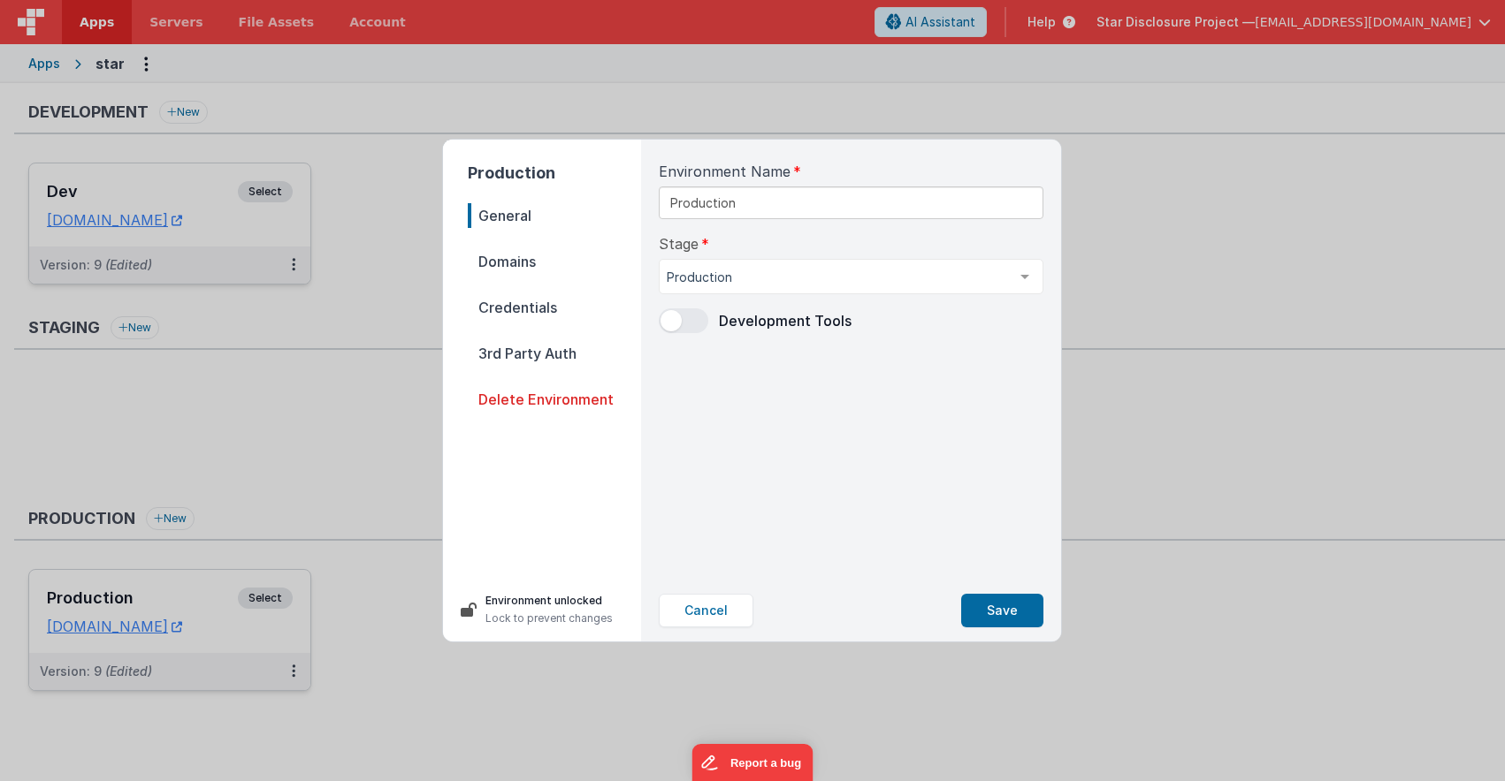
click at [556, 354] on span "3rd Party Auth" at bounding box center [554, 353] width 173 height 25
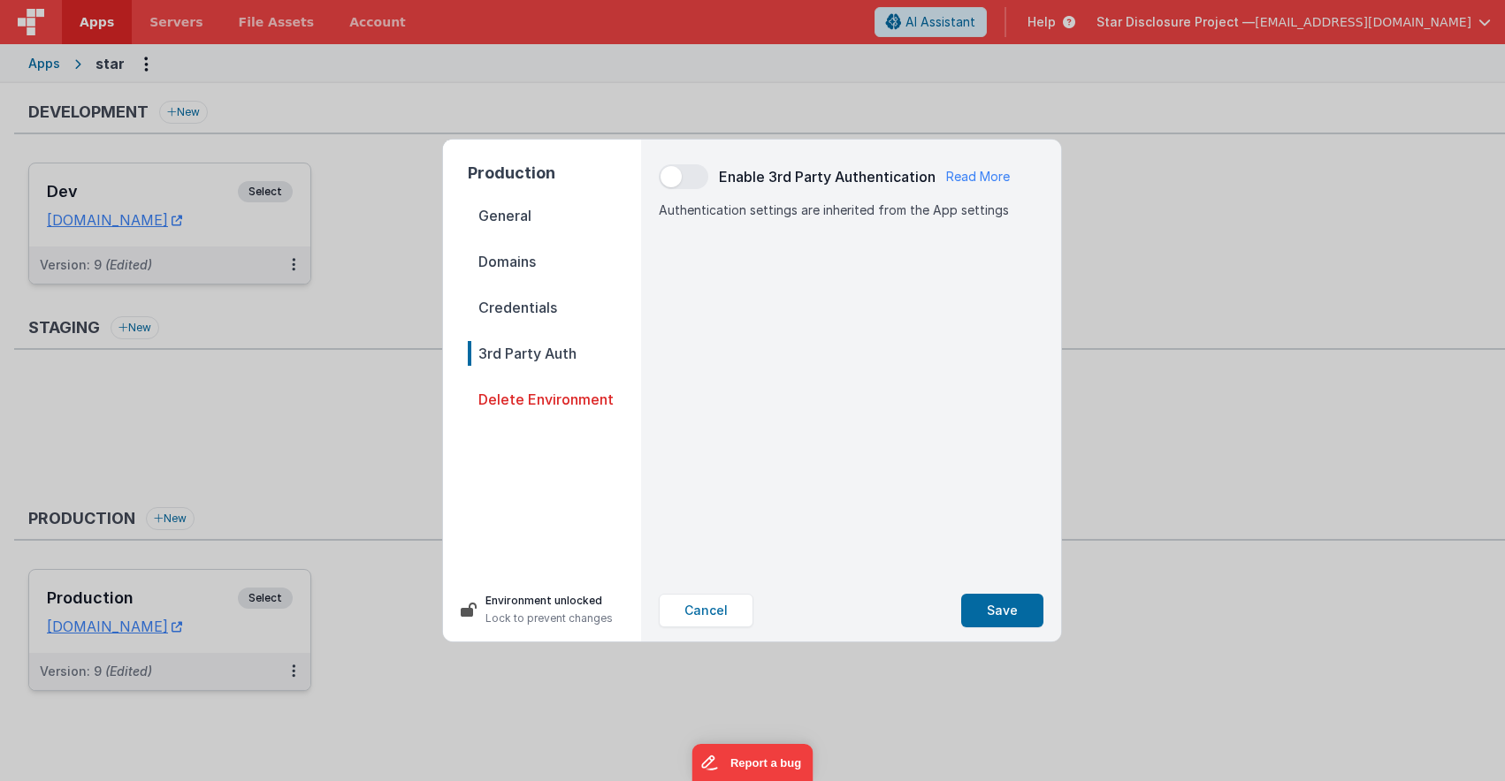
click at [546, 301] on span "Credentials" at bounding box center [554, 307] width 173 height 25
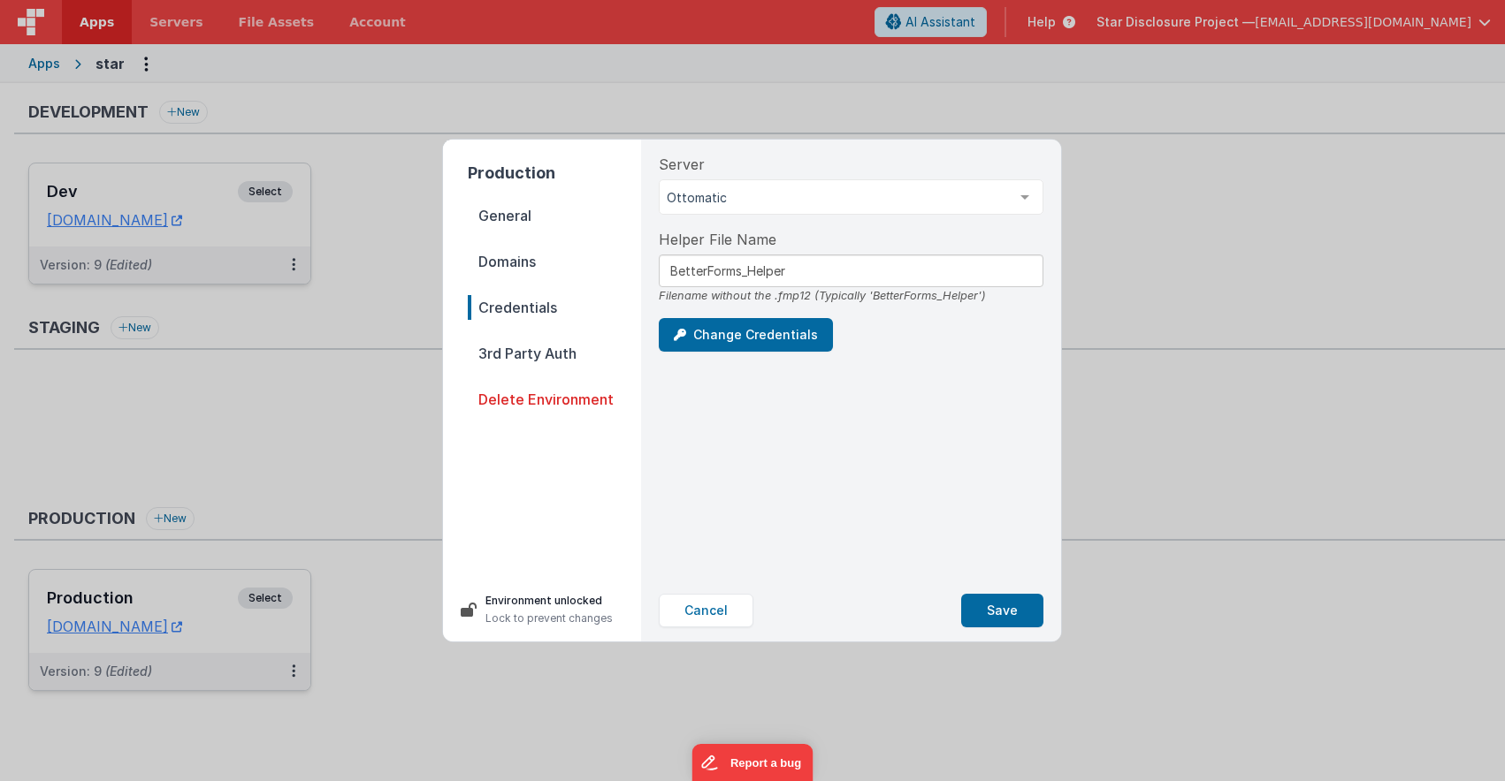
click at [535, 266] on span "Domains" at bounding box center [554, 261] width 173 height 25
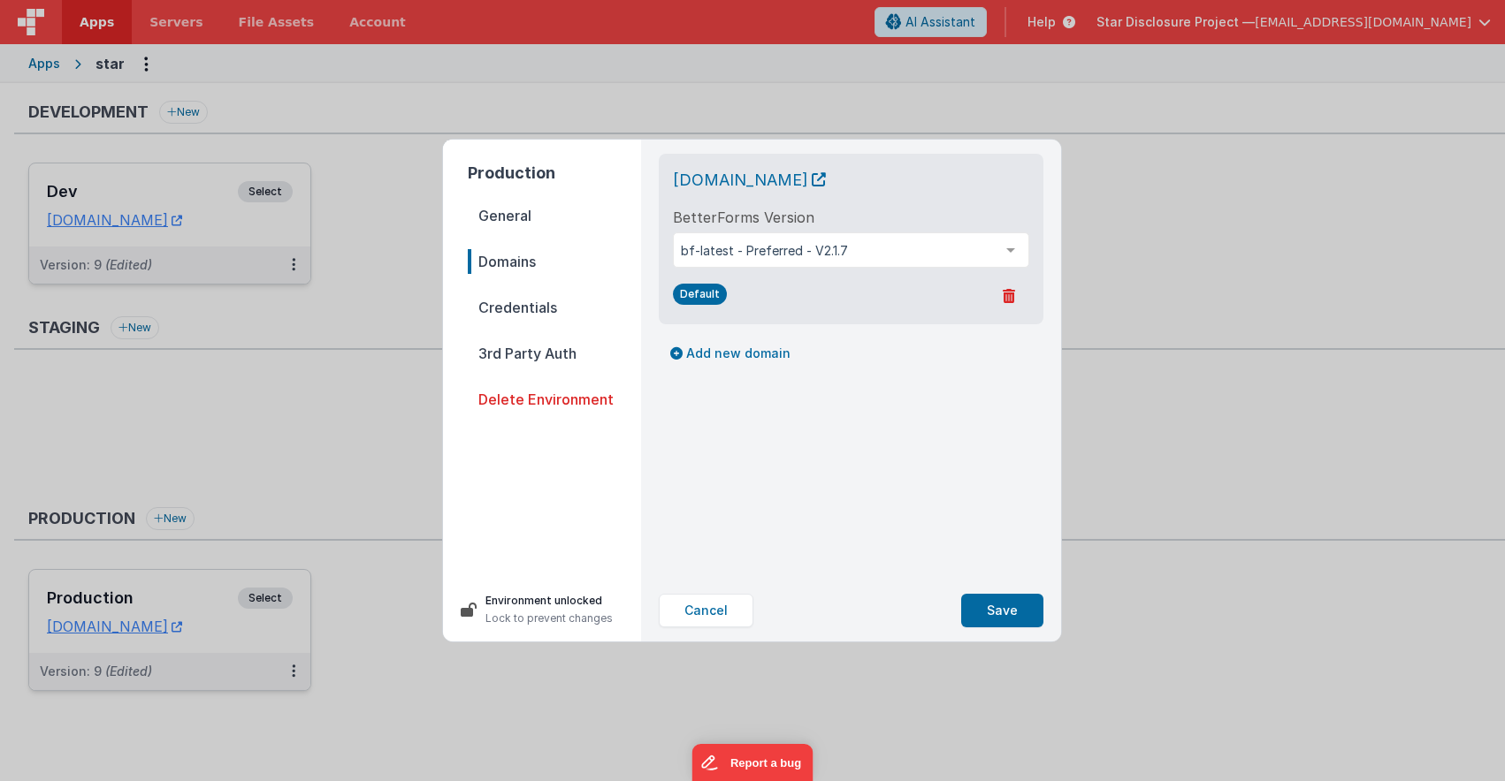
click at [535, 214] on span "General" at bounding box center [554, 215] width 173 height 25
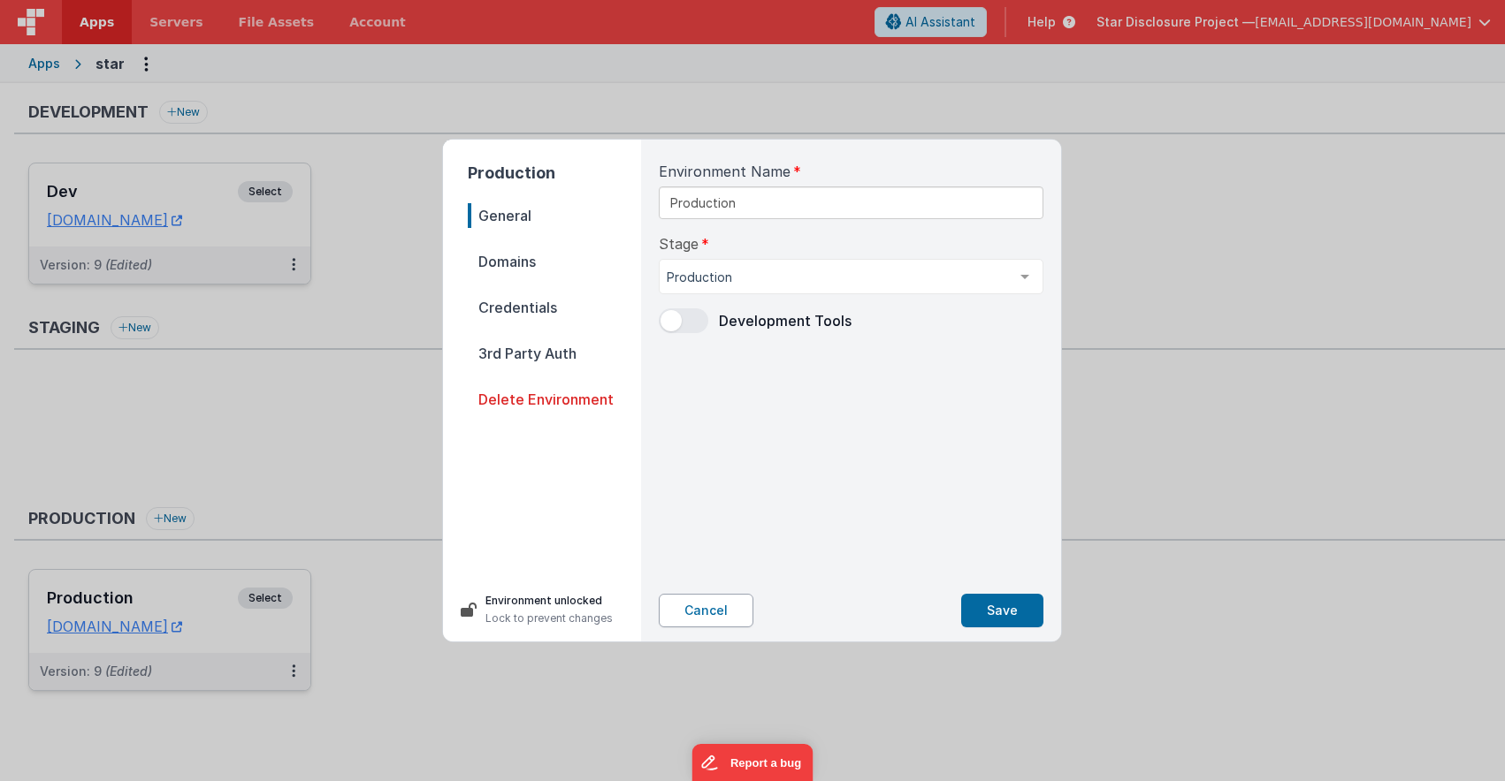
click at [718, 601] on button "Cancel" at bounding box center [706, 611] width 95 height 34
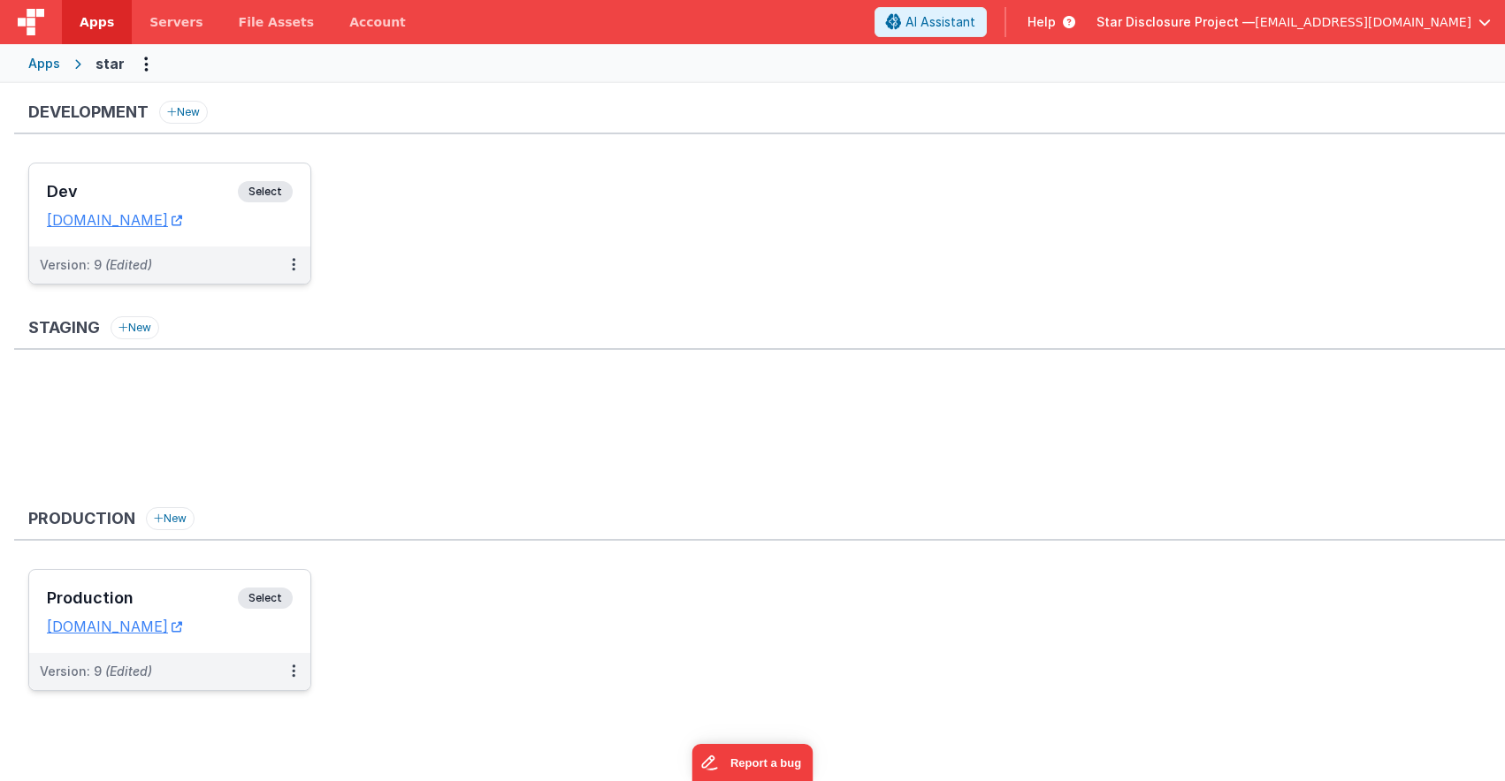
click at [1254, 21] on span "Star Disclosure Project —" at bounding box center [1175, 22] width 158 height 18
click at [1280, 53] on h5 "Switch Company" at bounding box center [1349, 53] width 262 height 11
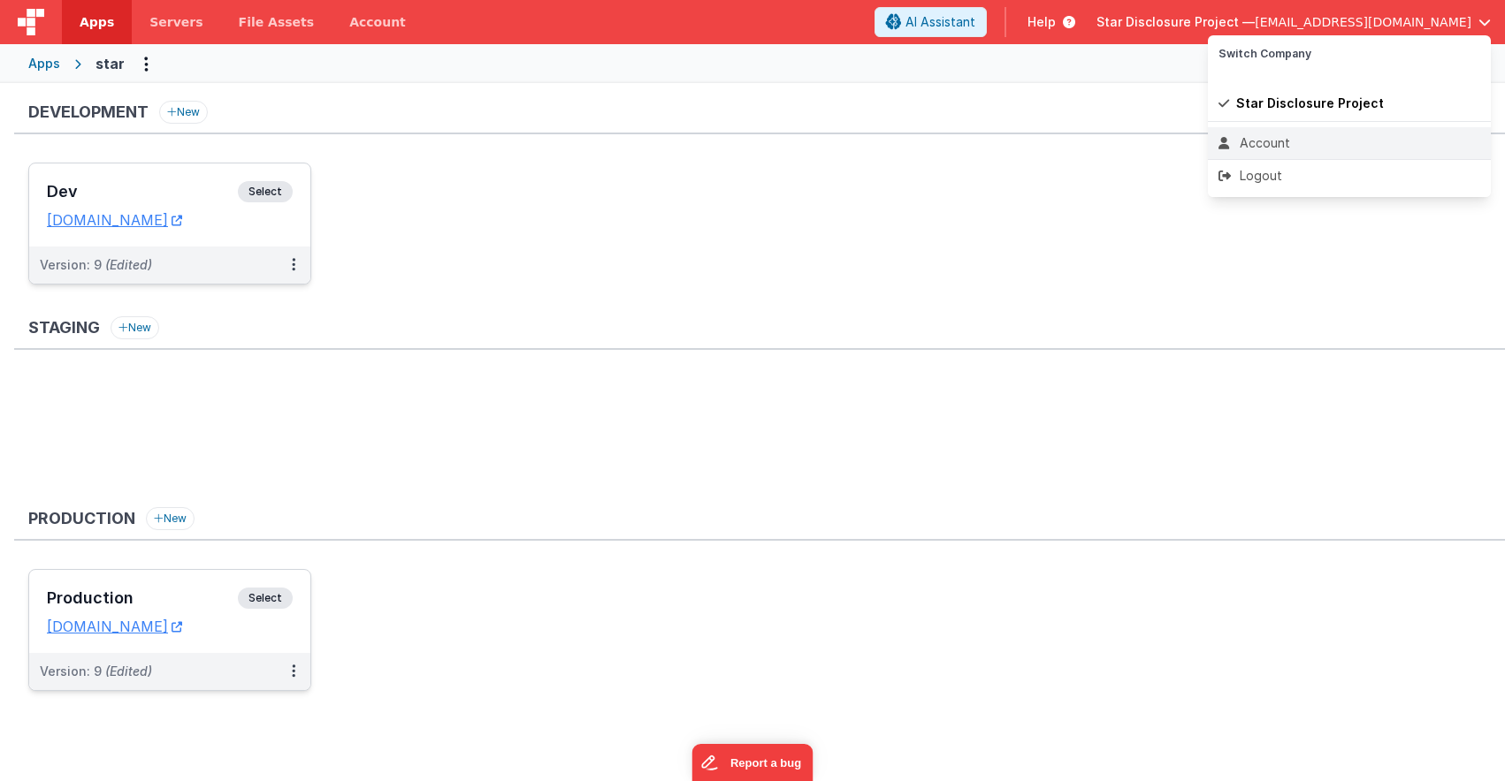
click at [1270, 148] on div "Account" at bounding box center [1349, 143] width 262 height 18
